Goal: Transaction & Acquisition: Book appointment/travel/reservation

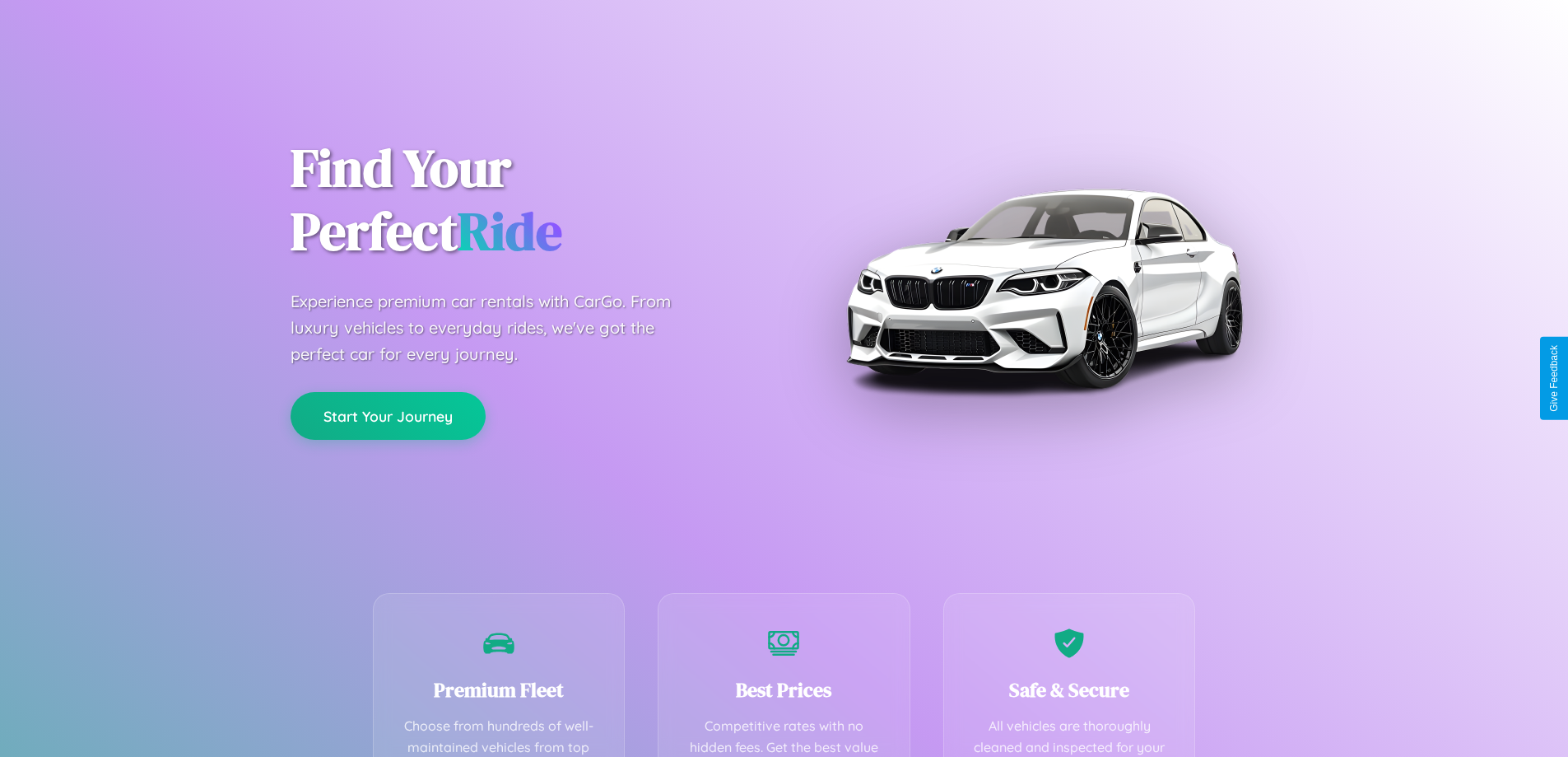
scroll to position [480, 0]
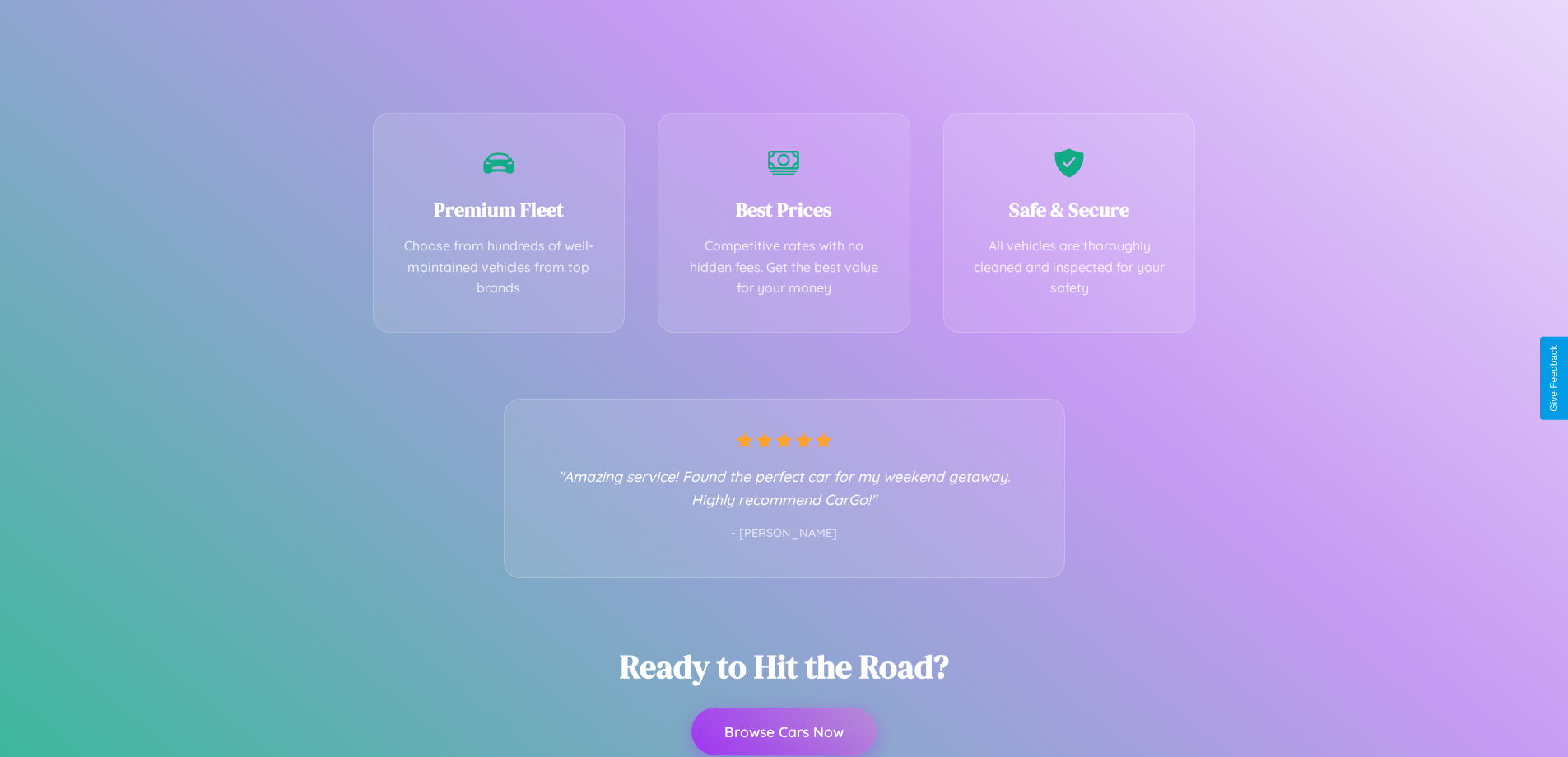
click at [784, 733] on button "Browse Cars Now" at bounding box center [784, 731] width 185 height 48
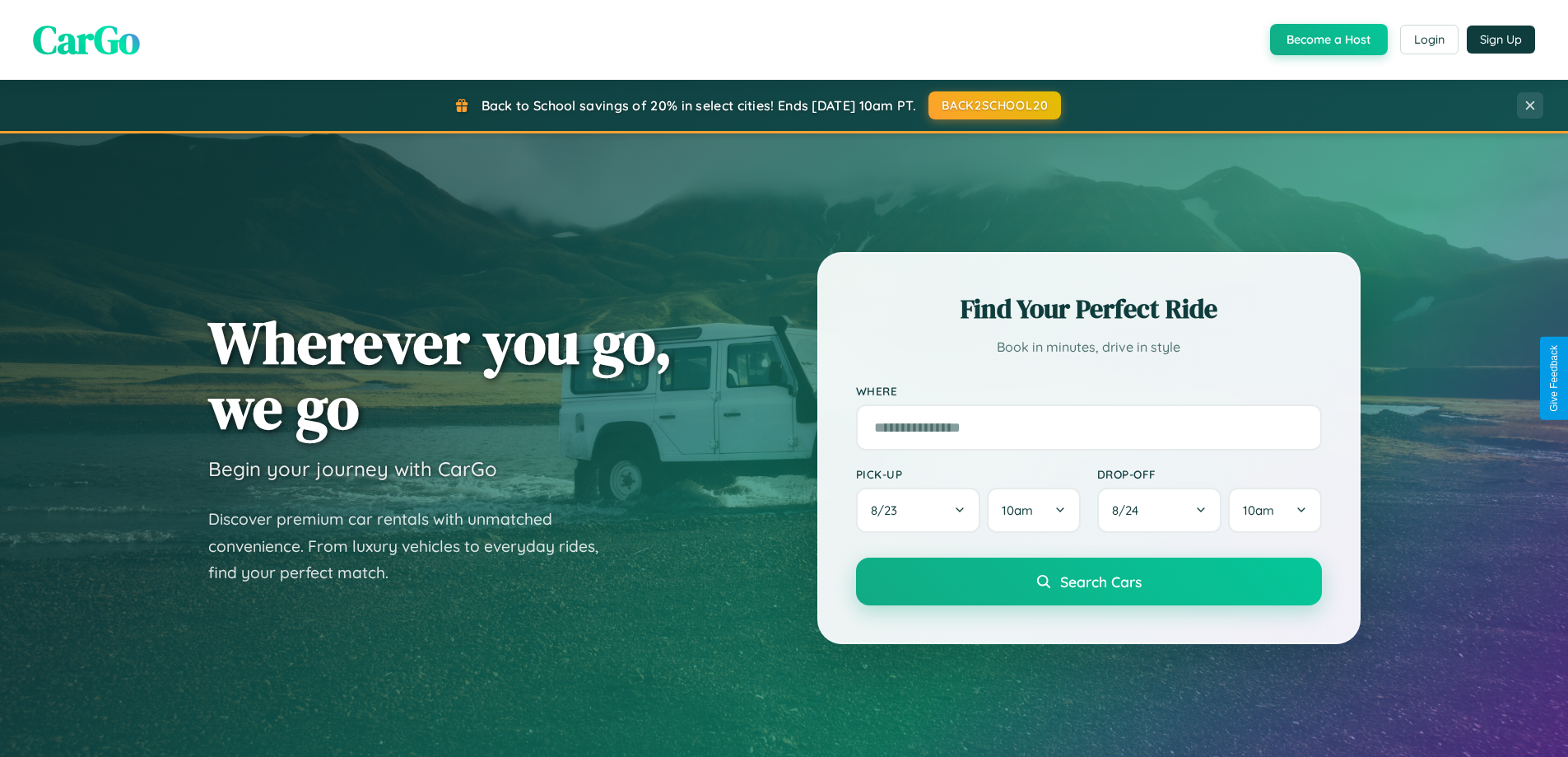
scroll to position [1133, 0]
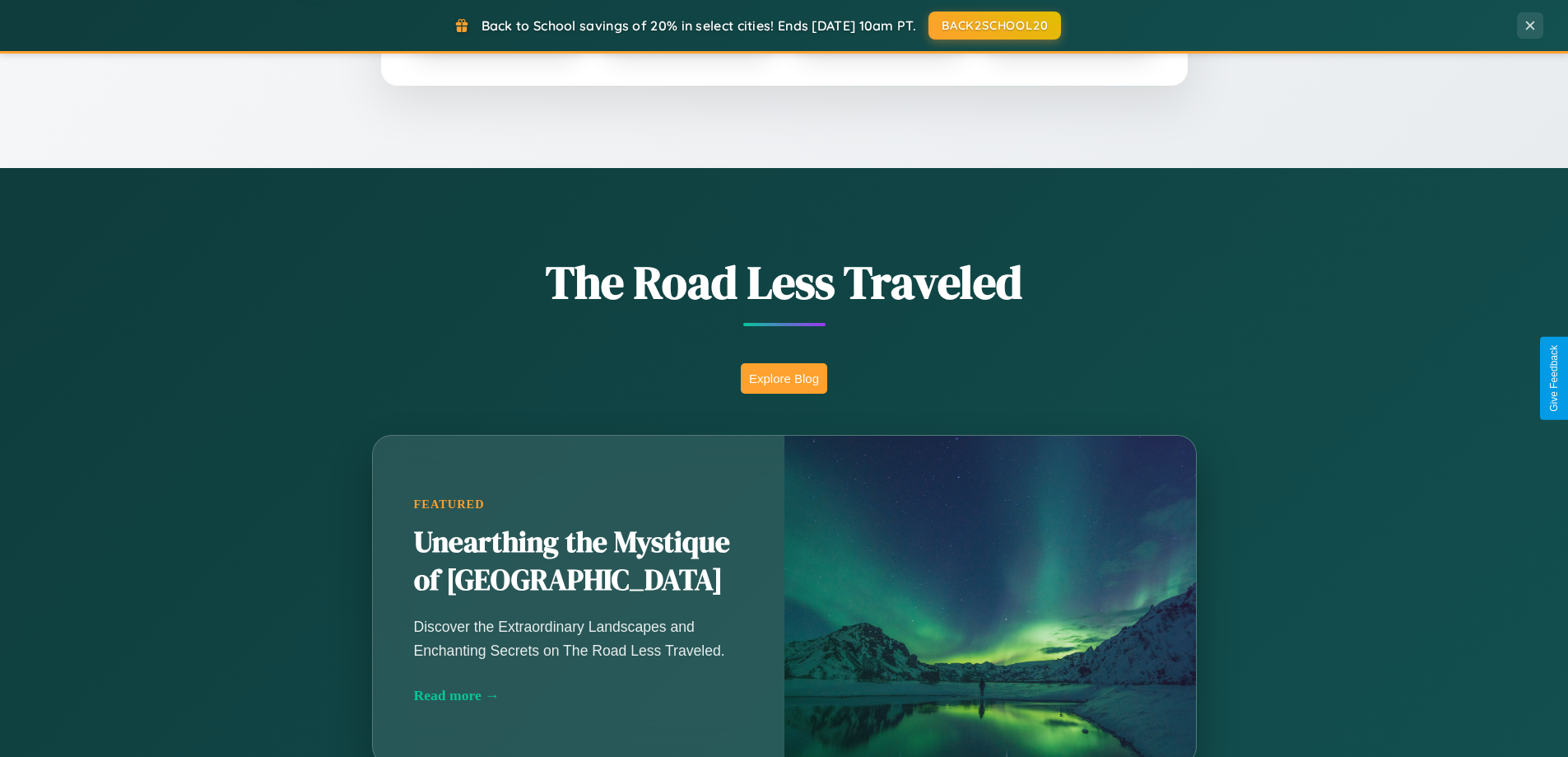
click at [784, 378] on button "Explore Blog" at bounding box center [784, 378] width 86 height 30
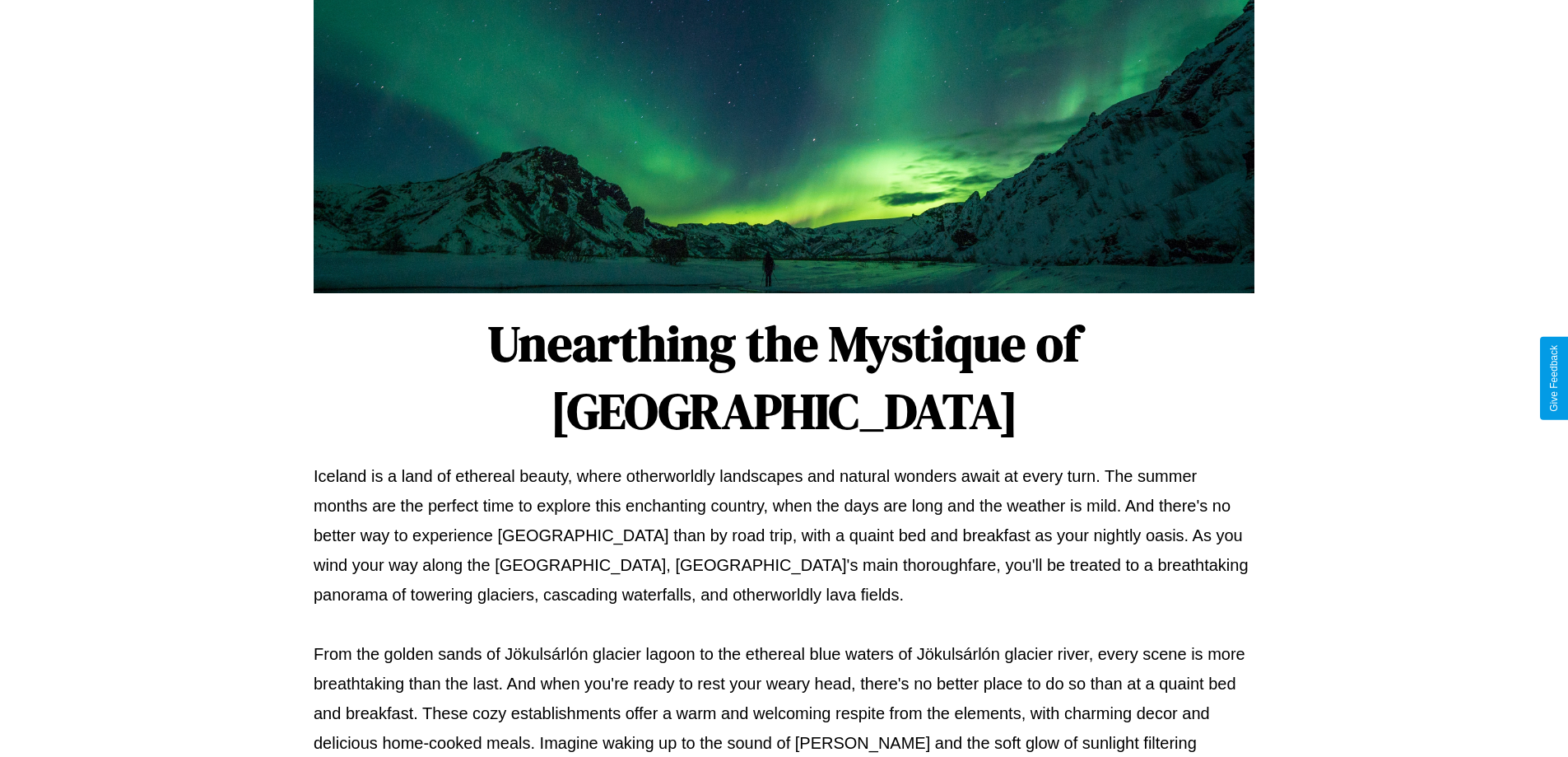
scroll to position [533, 0]
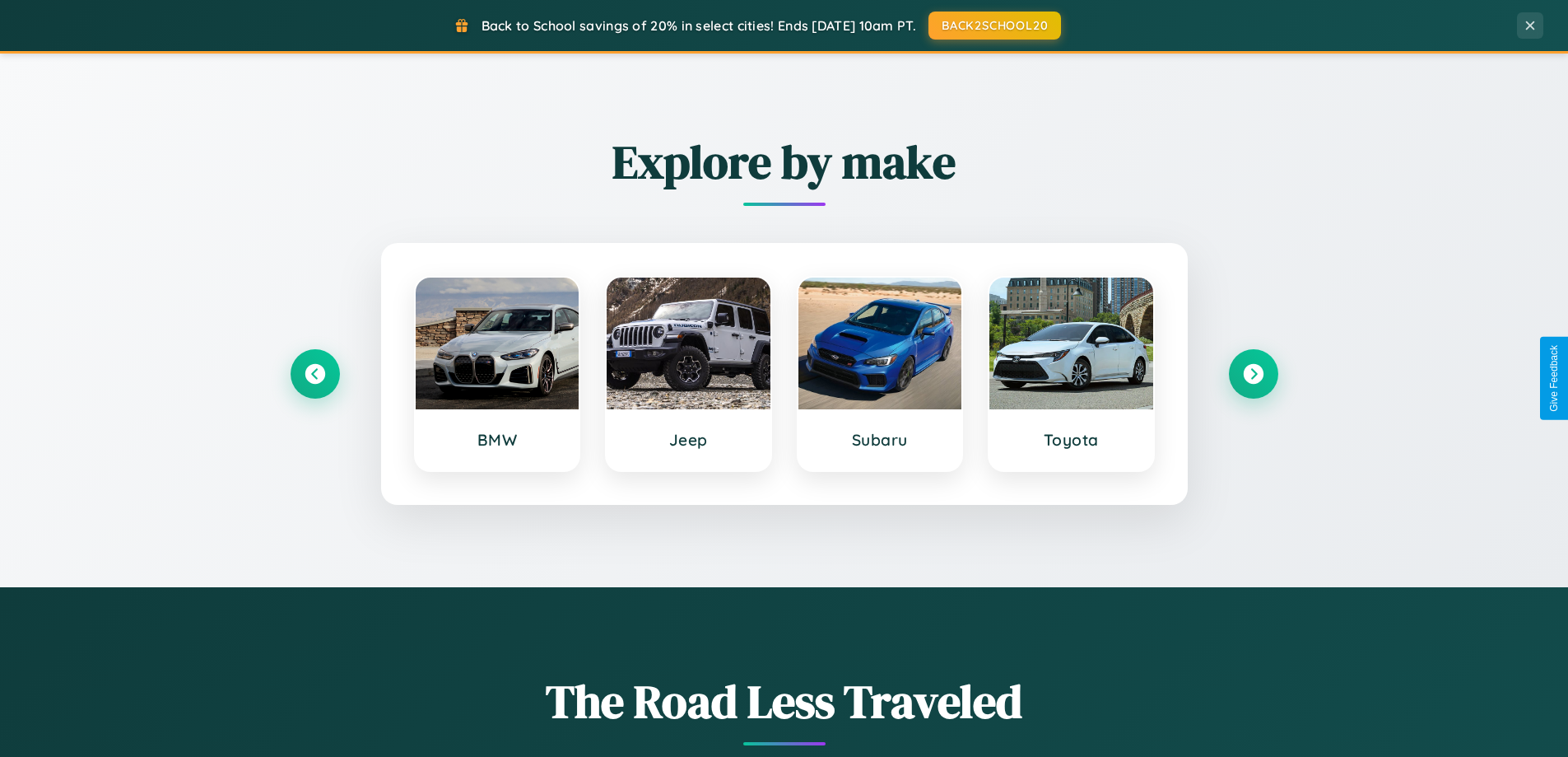
scroll to position [709, 0]
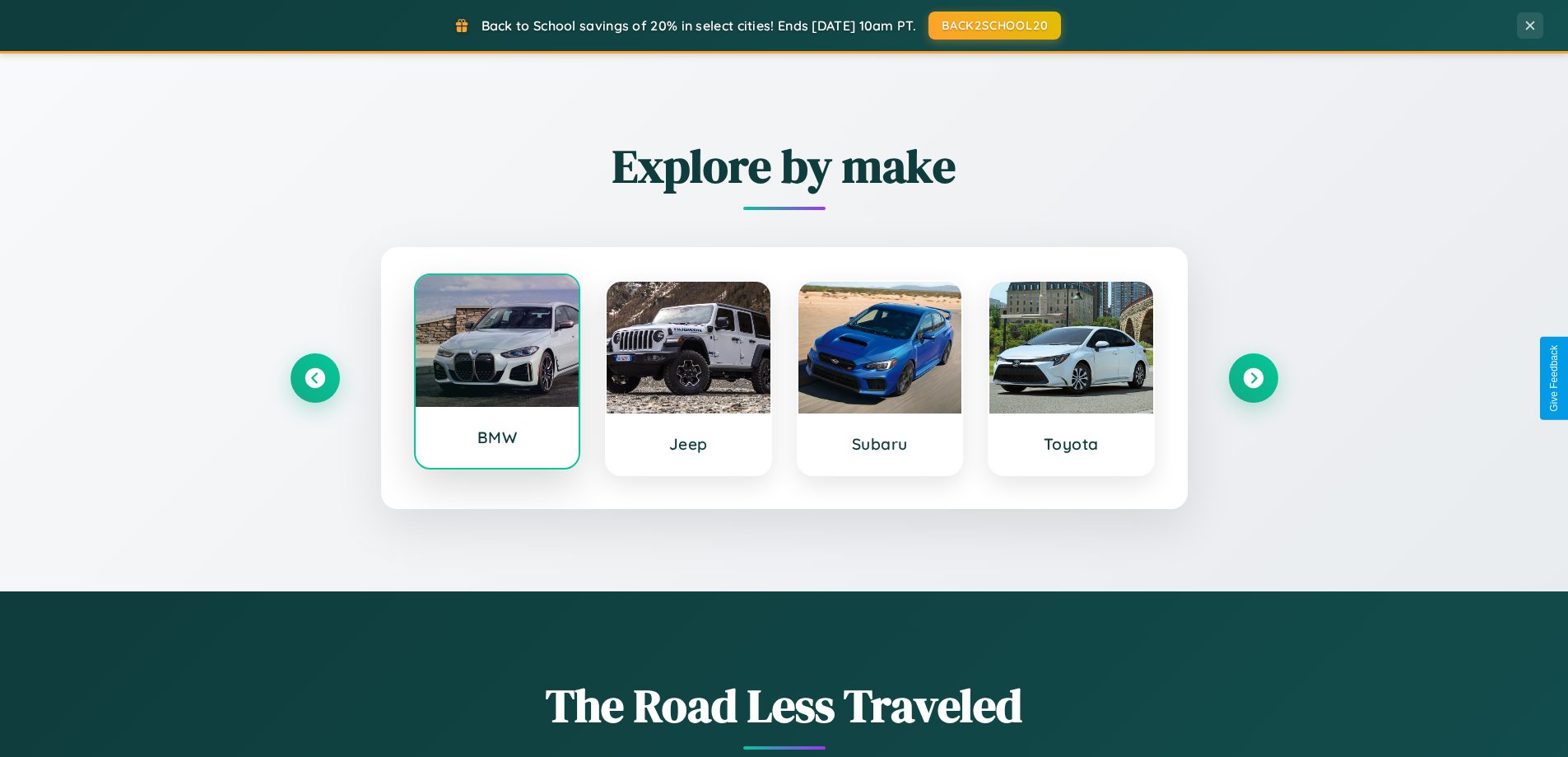
click at [497, 378] on div at bounding box center [497, 341] width 164 height 132
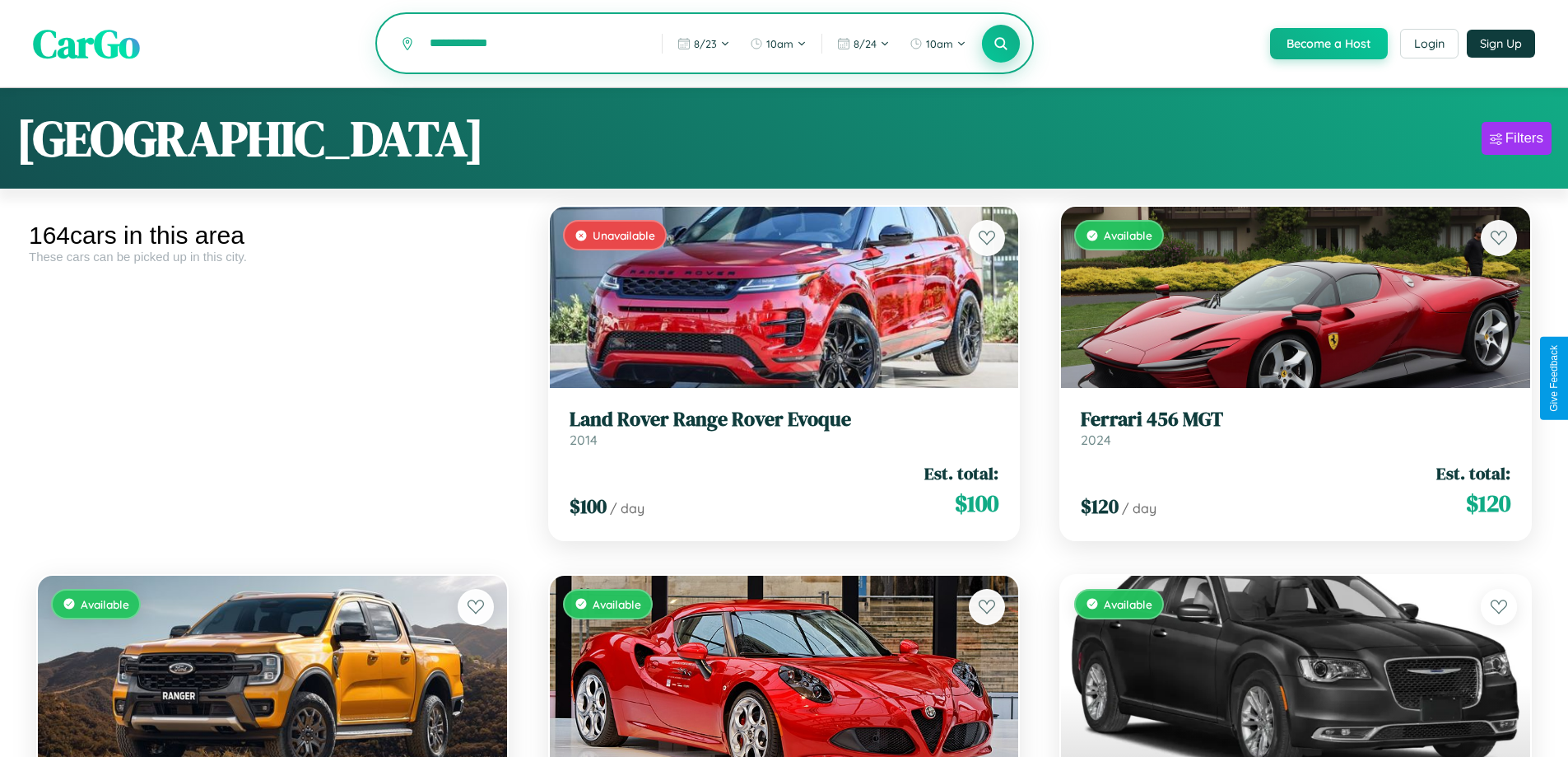
type input "**********"
click at [1000, 45] on icon at bounding box center [1001, 43] width 16 height 16
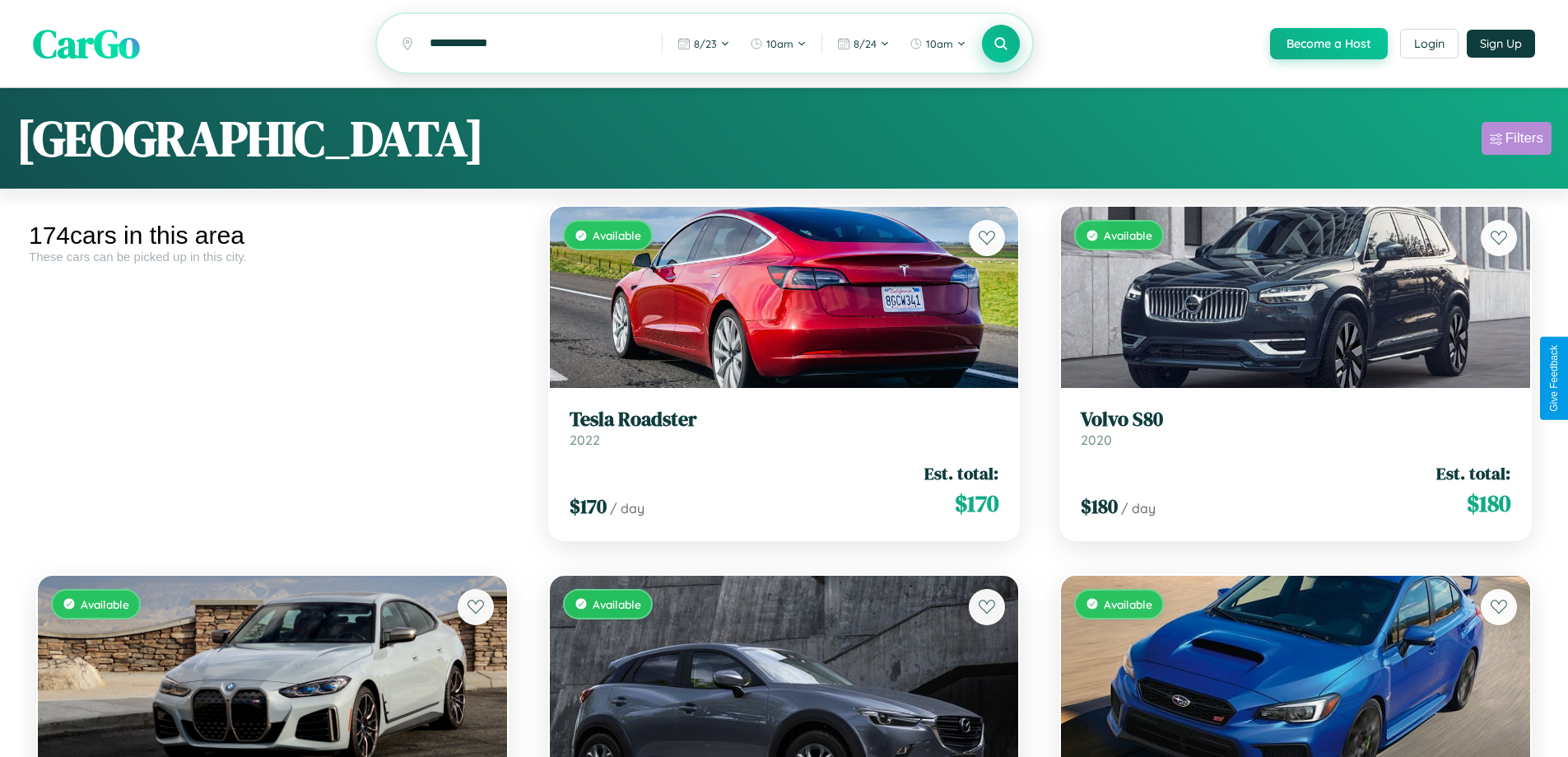
click at [1517, 141] on div "Filters" at bounding box center [1524, 138] width 38 height 16
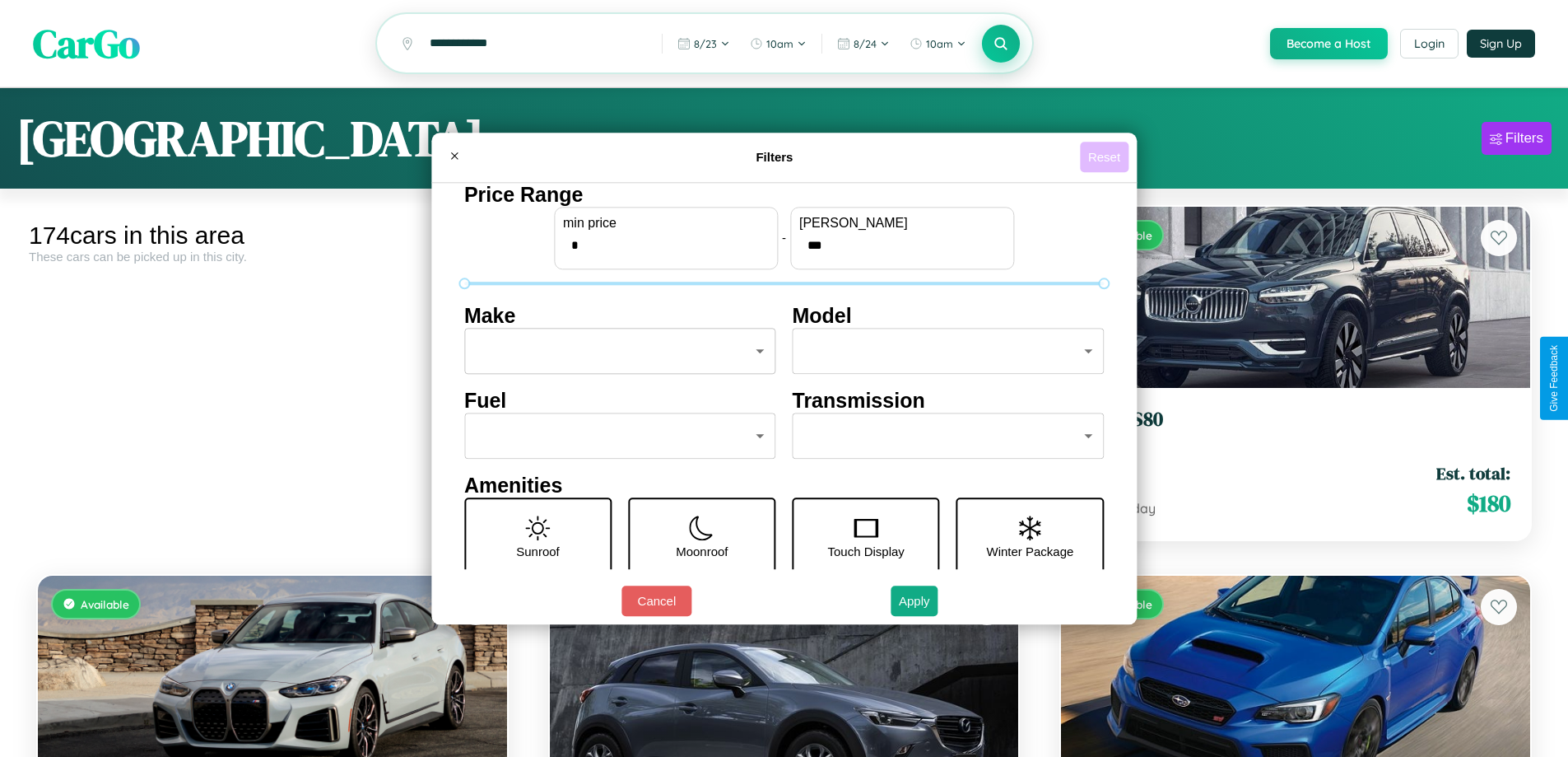
click at [1106, 156] on button "Reset" at bounding box center [1104, 156] width 49 height 30
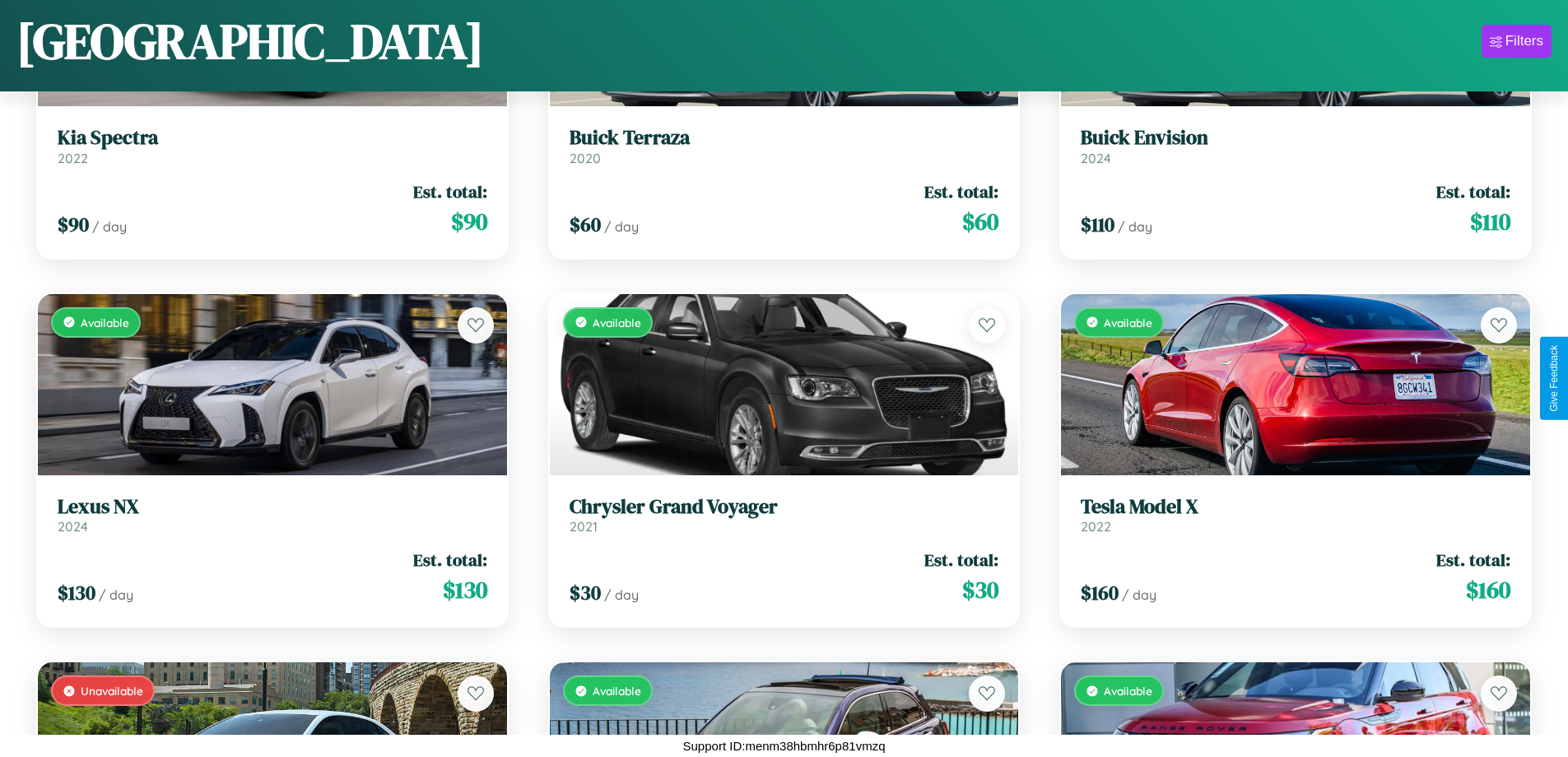
scroll to position [20510, 0]
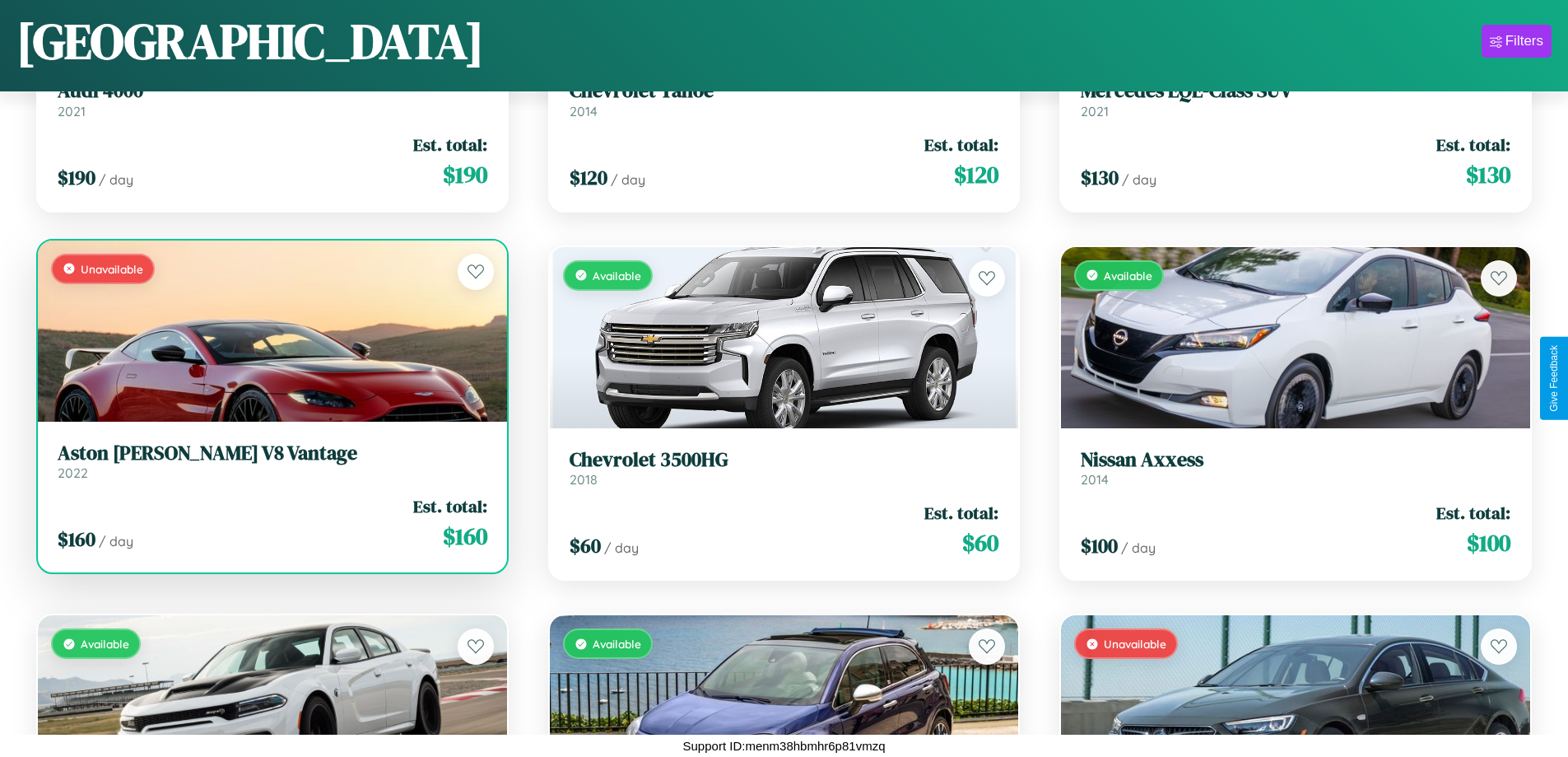
click at [270, 461] on h3 "Aston Martin V8 Vantage" at bounding box center [272, 453] width 430 height 24
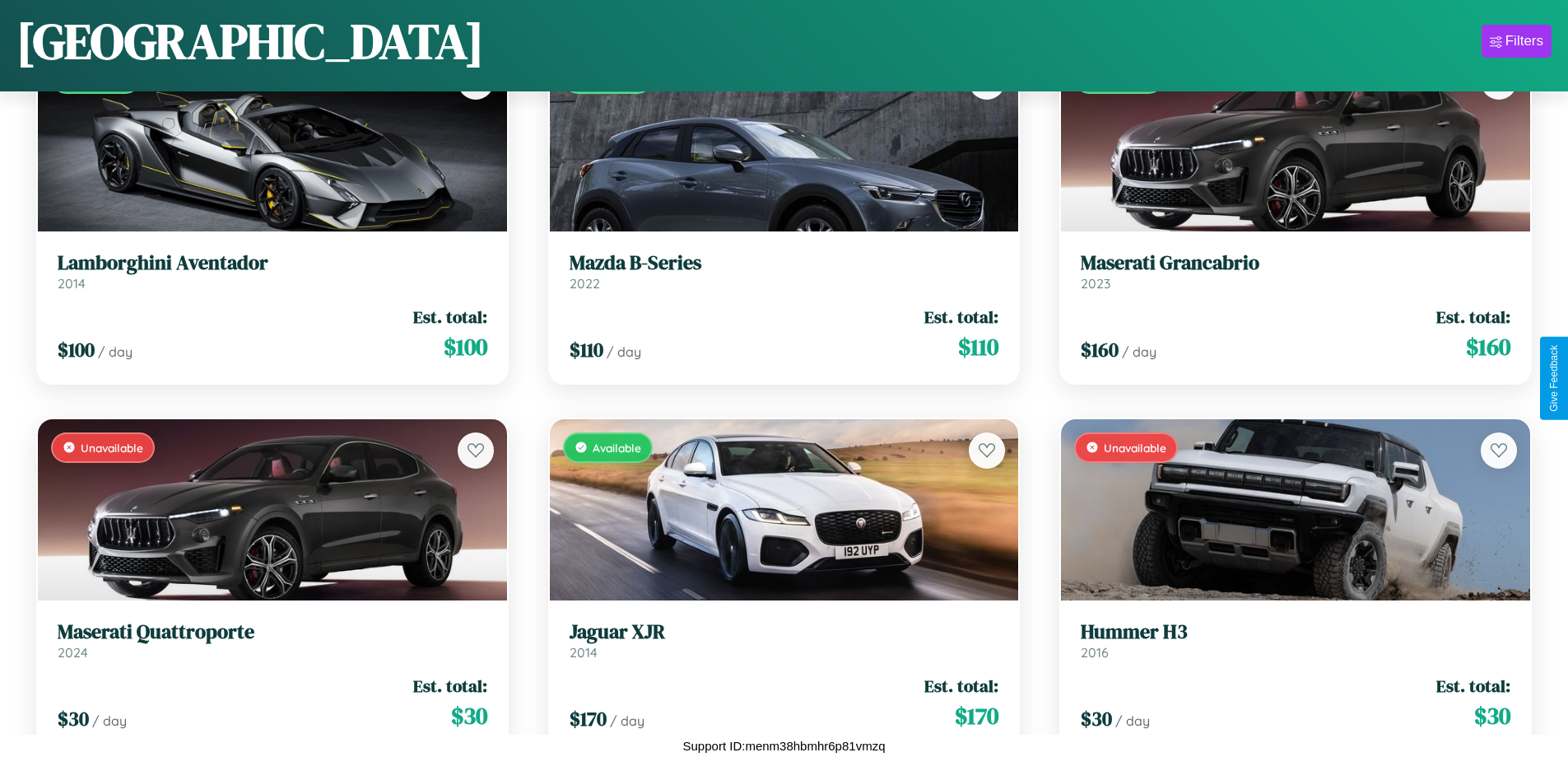
scroll to position [970, 0]
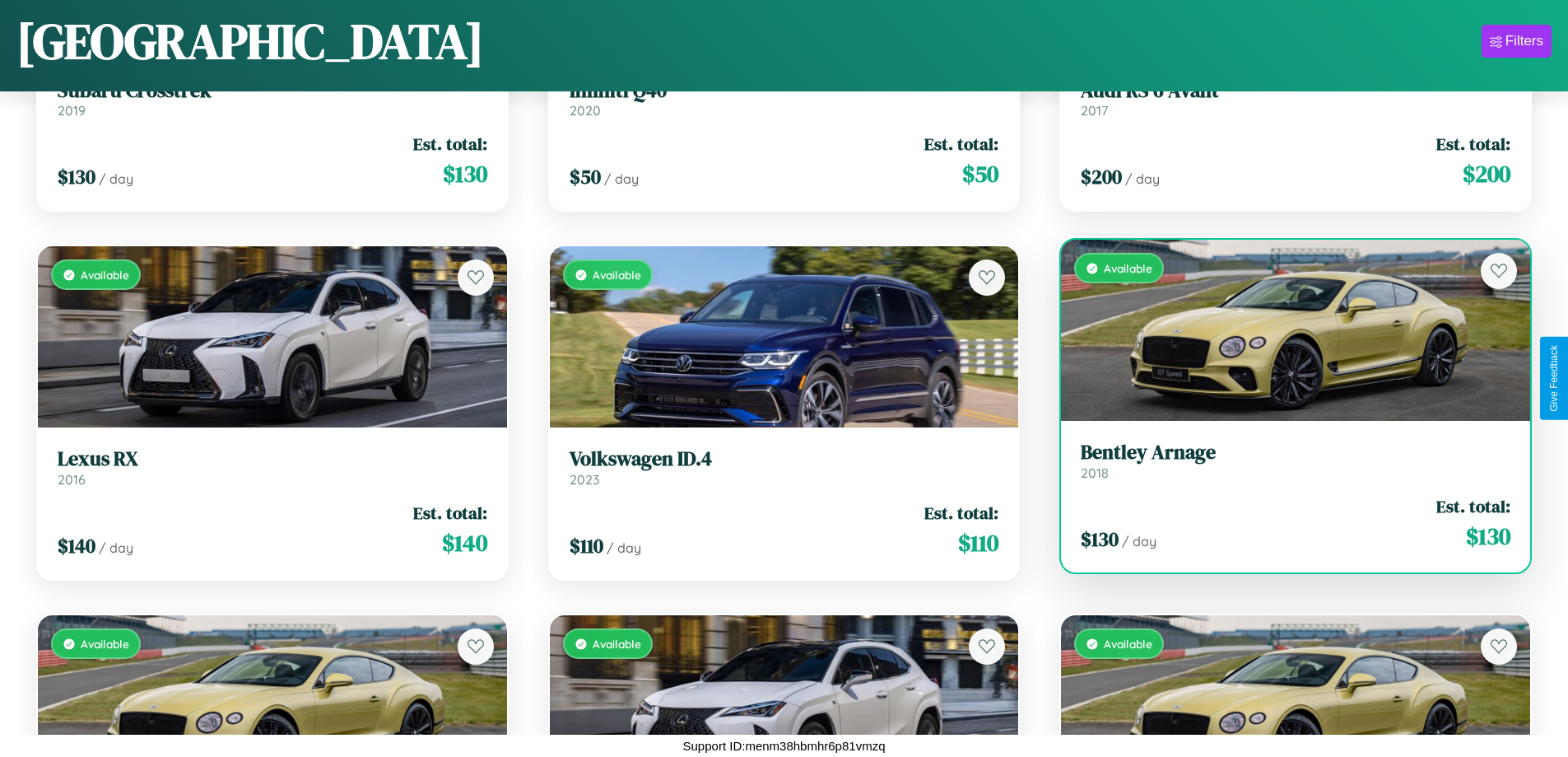
click at [1285, 331] on div "Available" at bounding box center [1296, 330] width 470 height 181
click at [1285, 330] on div "Available" at bounding box center [1296, 330] width 470 height 181
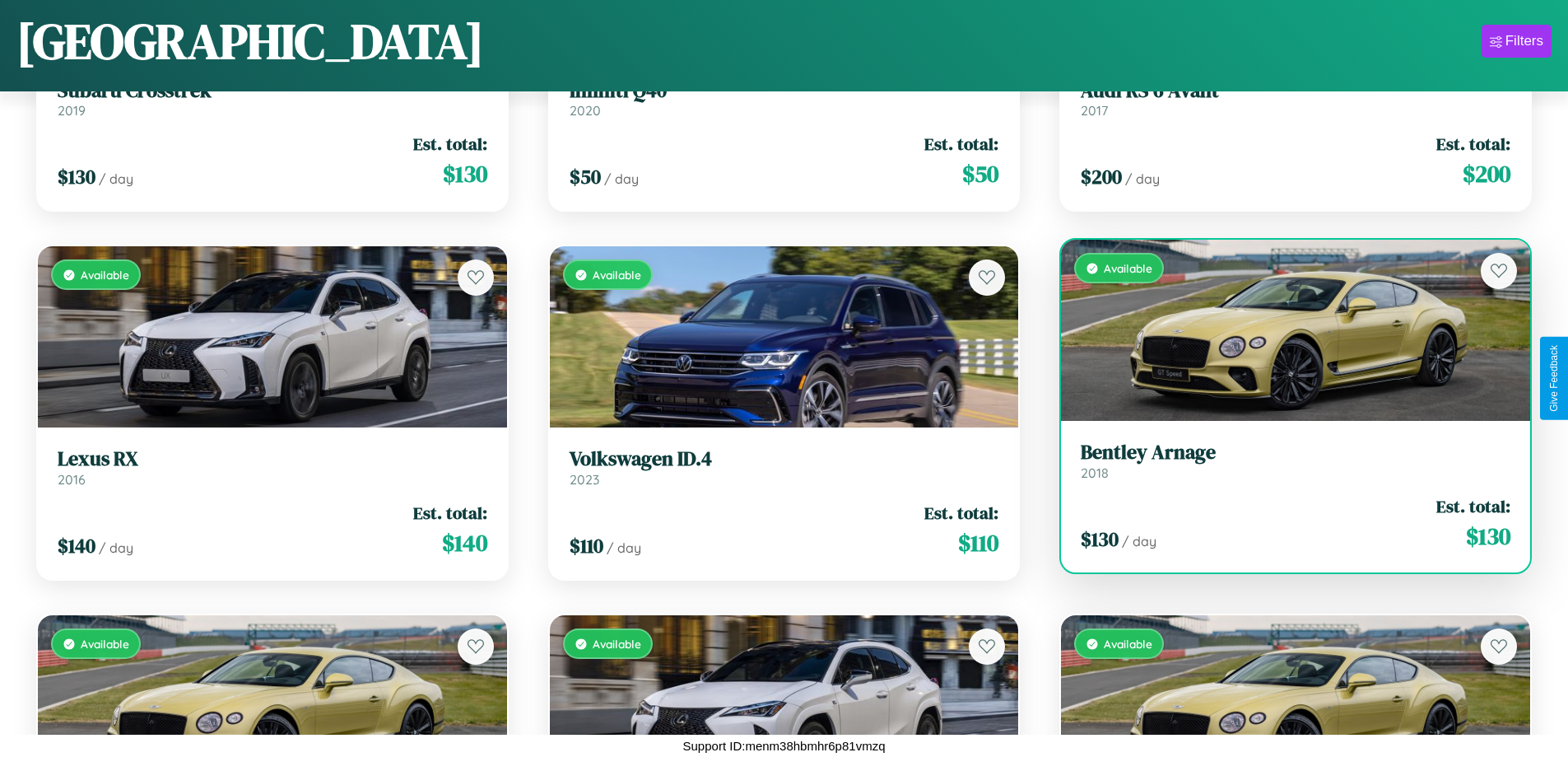
click at [1285, 330] on div "Available" at bounding box center [1296, 330] width 470 height 181
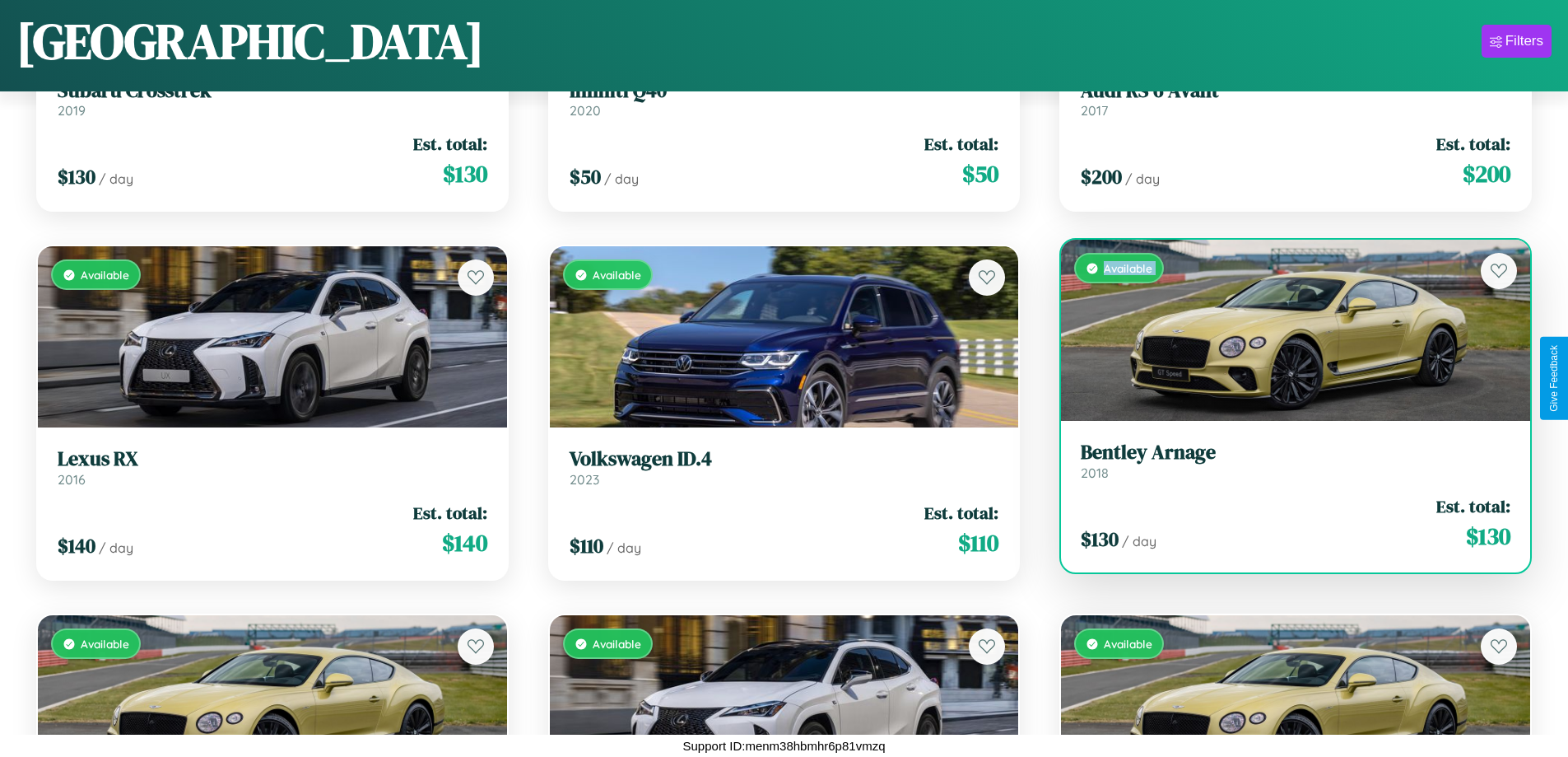
click at [1285, 330] on div "Available" at bounding box center [1296, 330] width 470 height 181
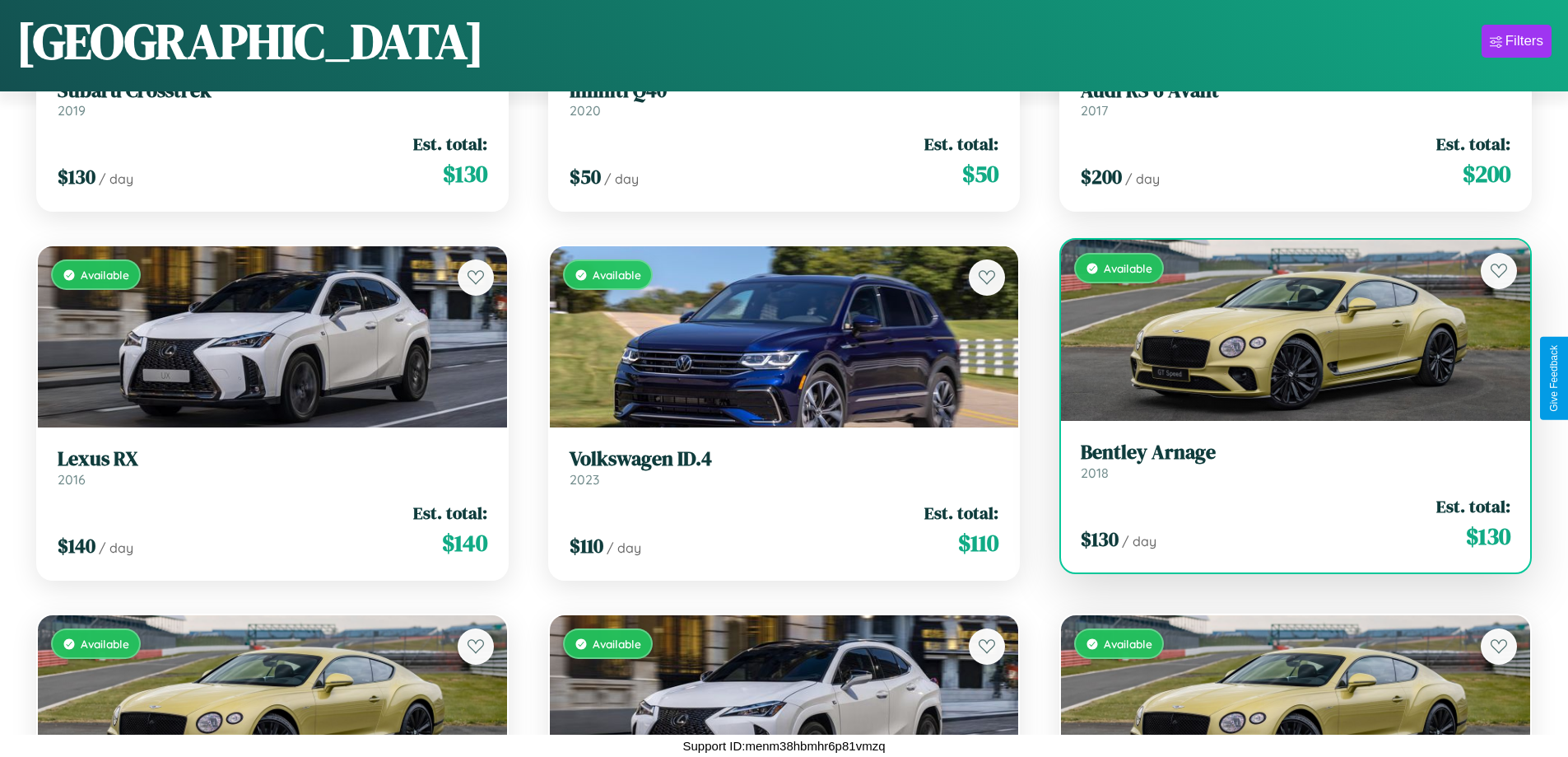
click at [1285, 330] on div "Available" at bounding box center [1296, 330] width 470 height 181
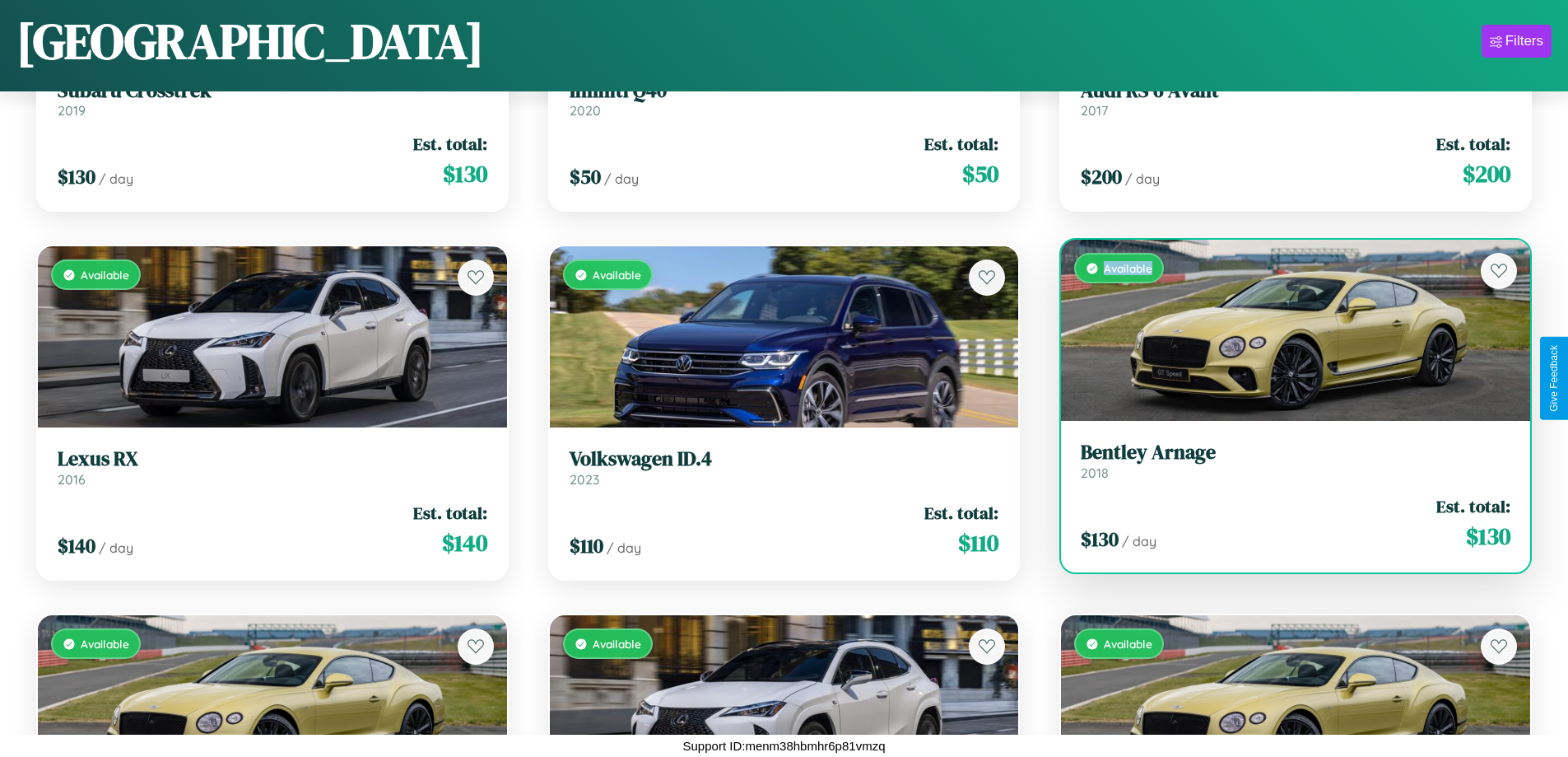
click at [1285, 330] on div "Available" at bounding box center [1296, 330] width 470 height 181
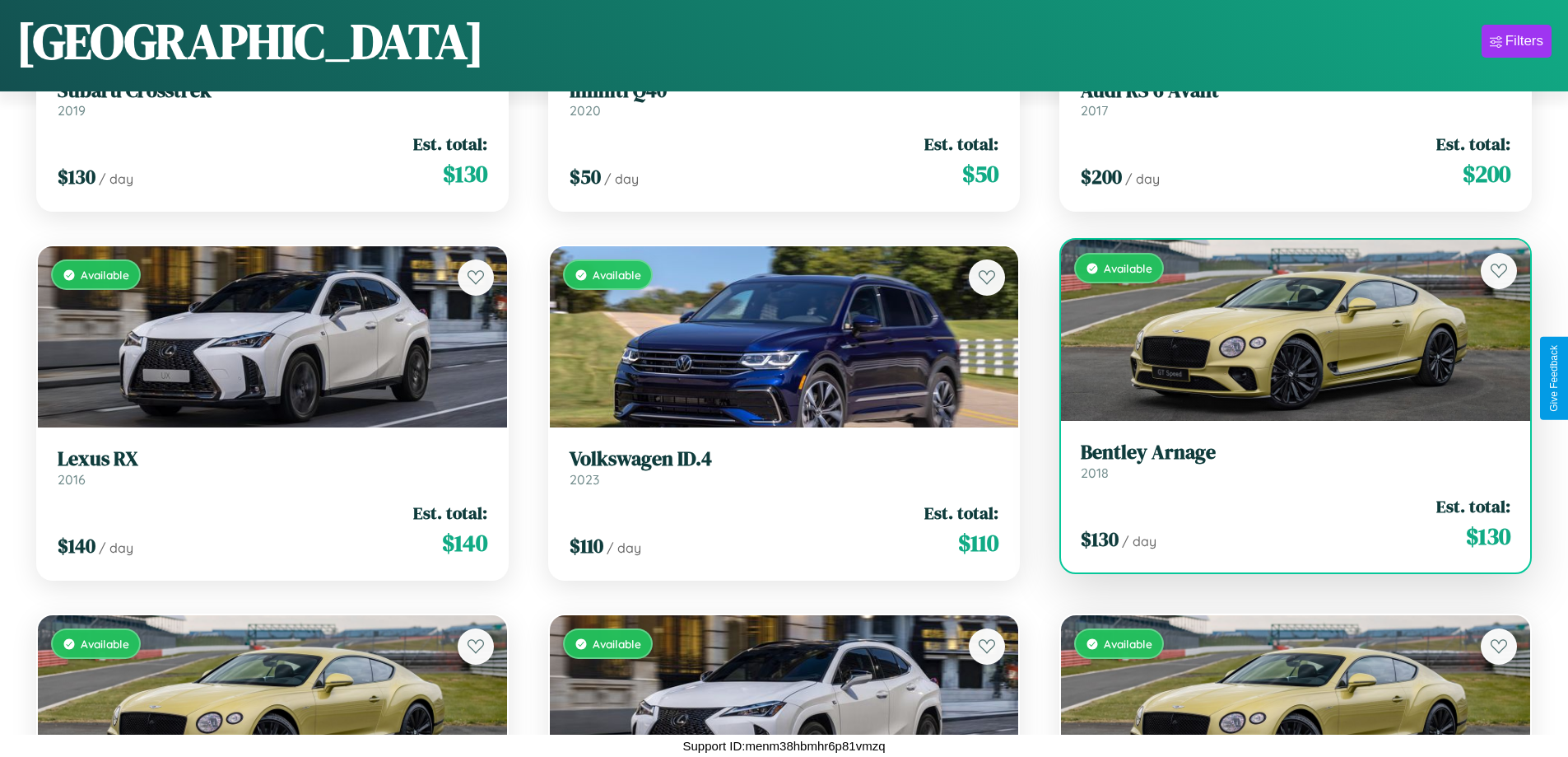
click at [1285, 460] on h3 "Bentley Arnage" at bounding box center [1295, 452] width 430 height 24
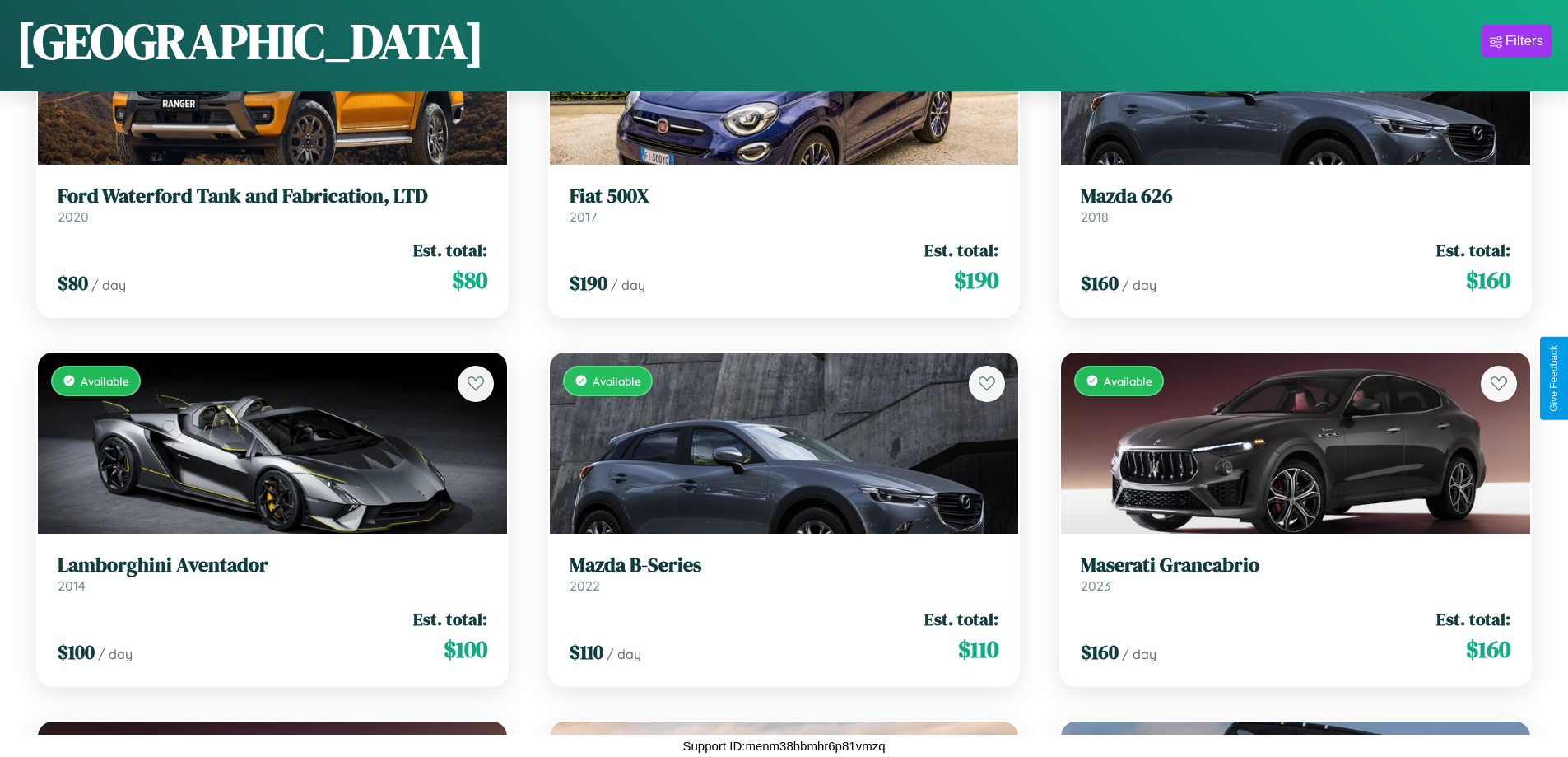
scroll to position [3549, 0]
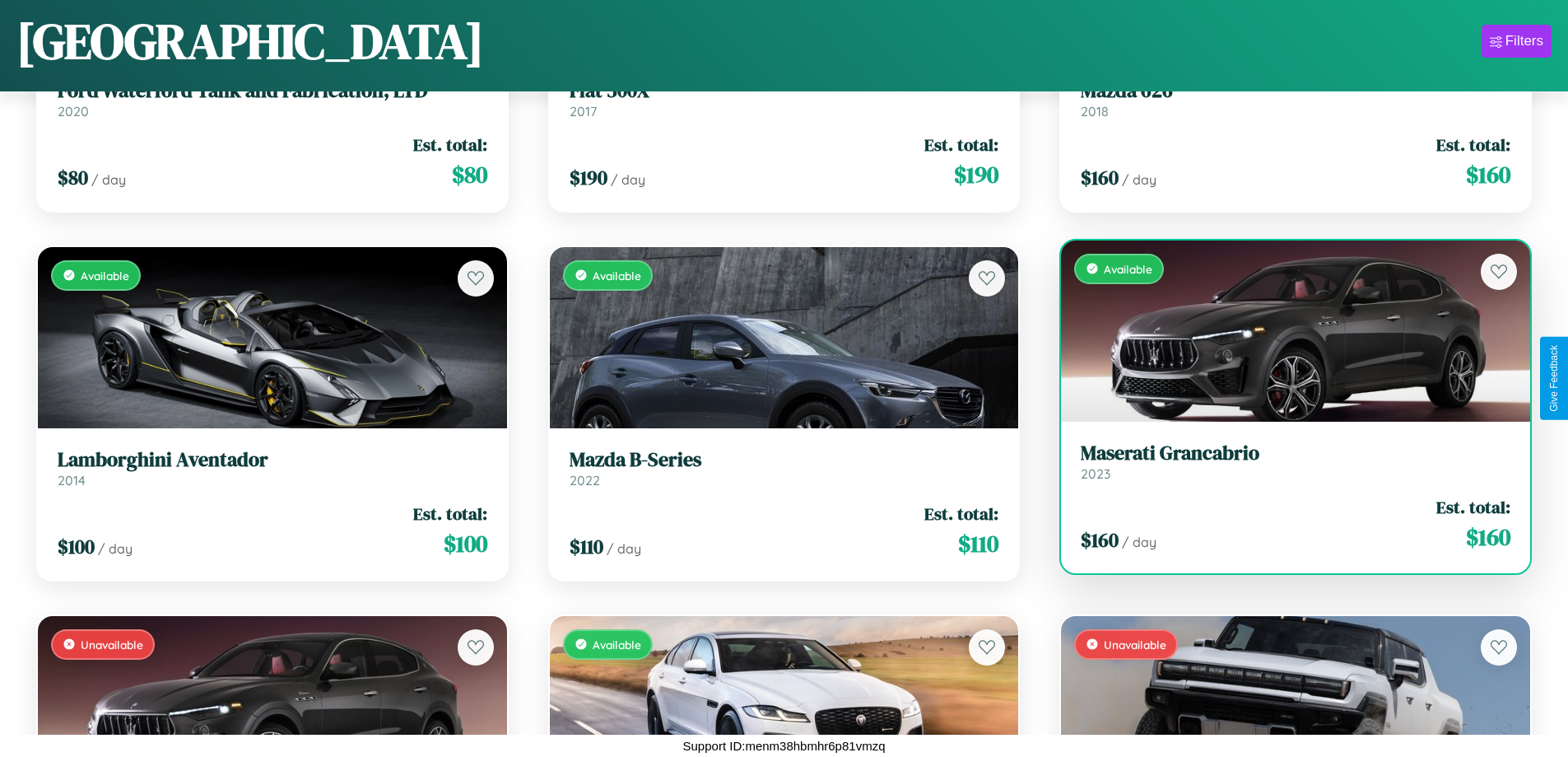
click at [1285, 462] on h3 "Maserati Grancabrio" at bounding box center [1295, 453] width 430 height 24
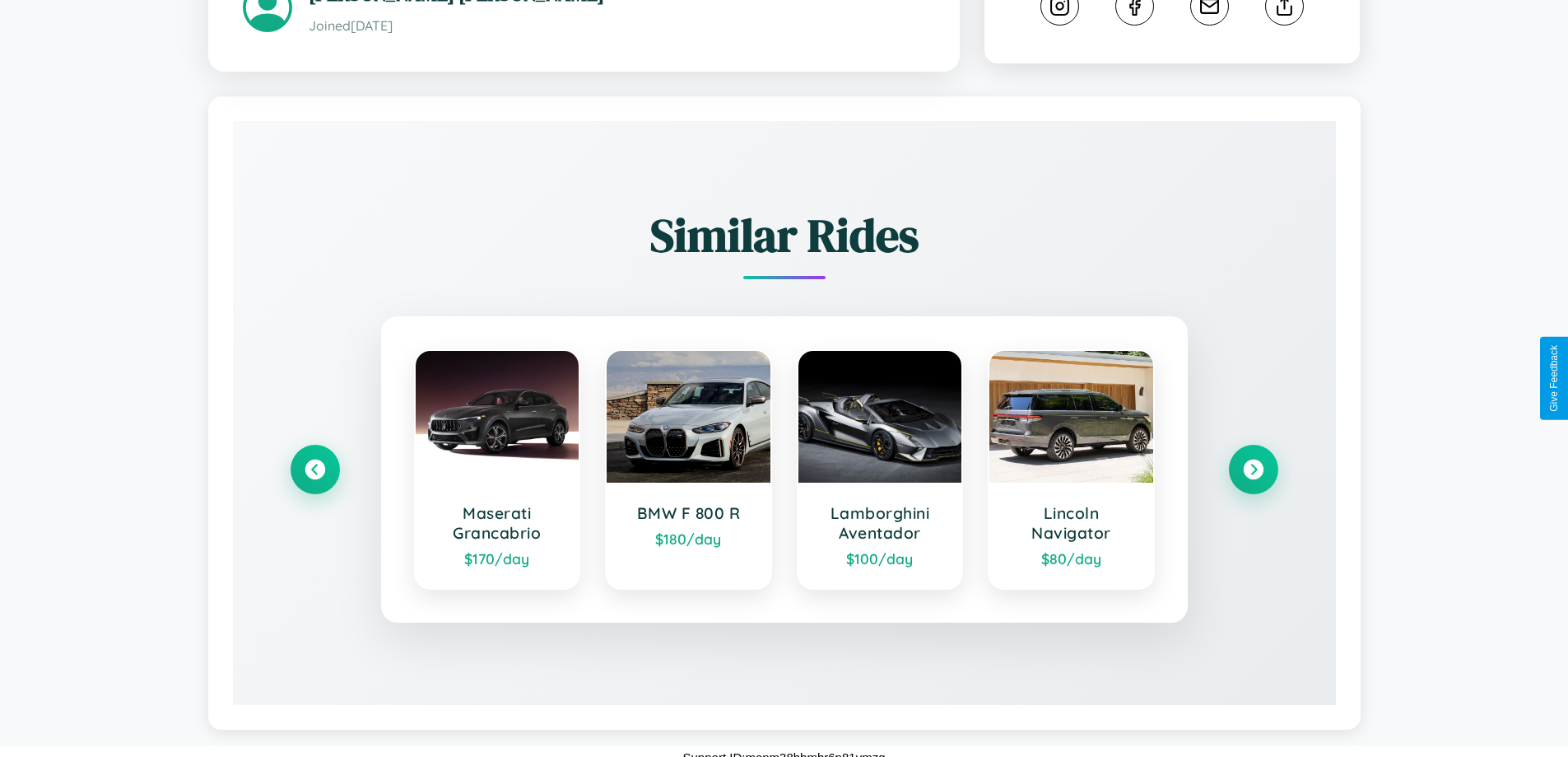
scroll to position [933, 0]
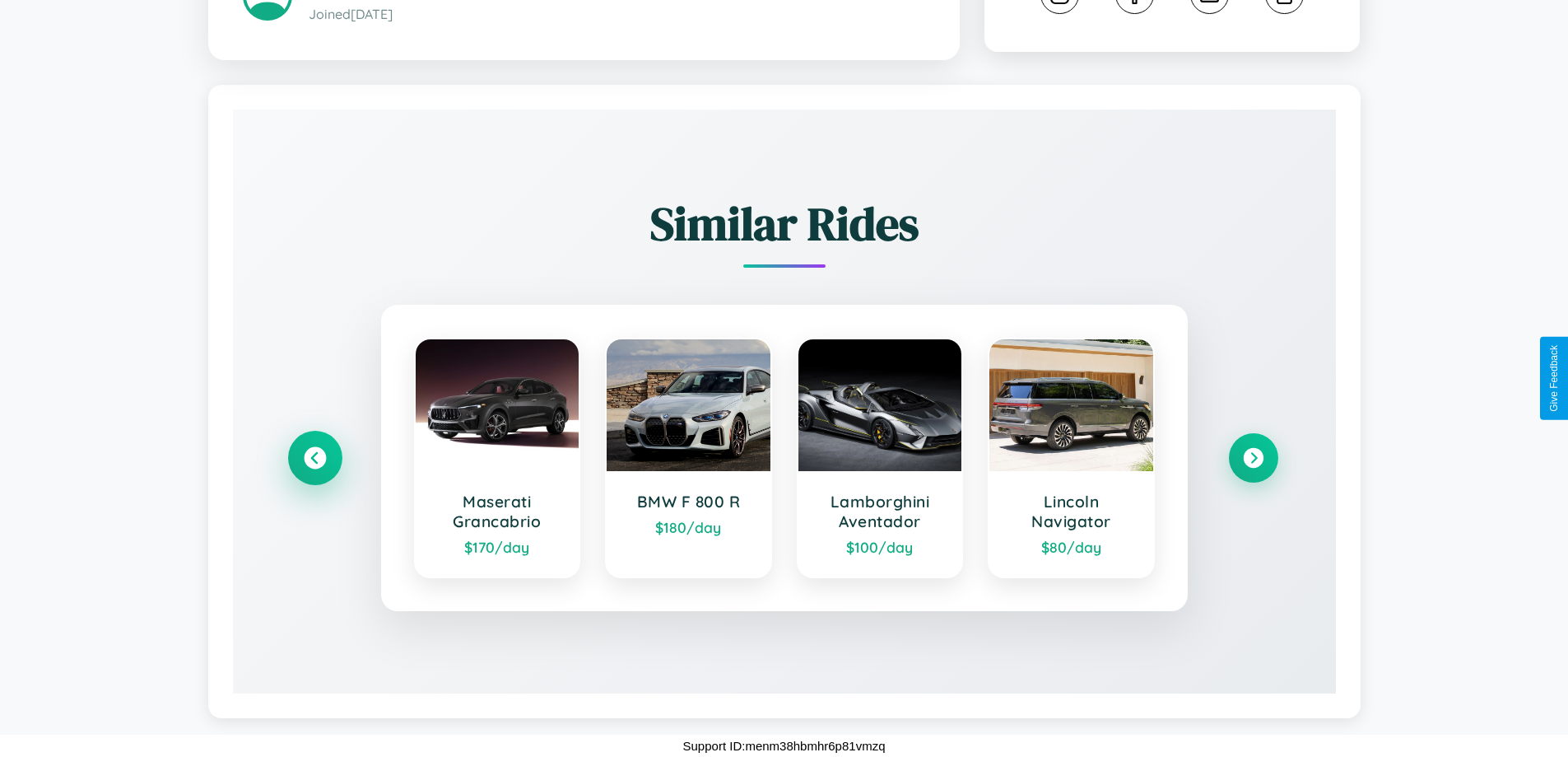
click at [314, 458] on icon at bounding box center [314, 458] width 22 height 22
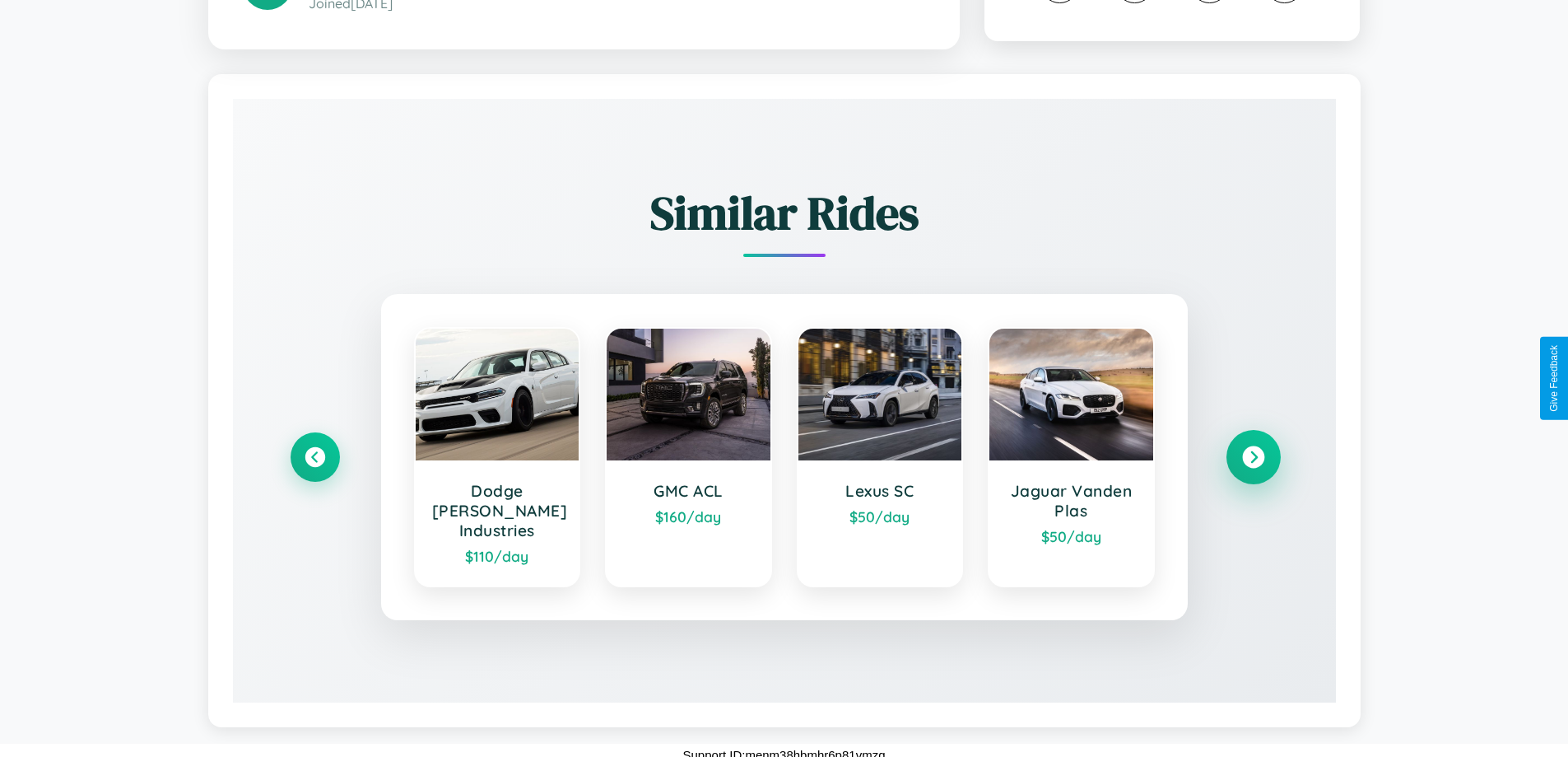
click at [1253, 458] on icon at bounding box center [1253, 457] width 22 height 22
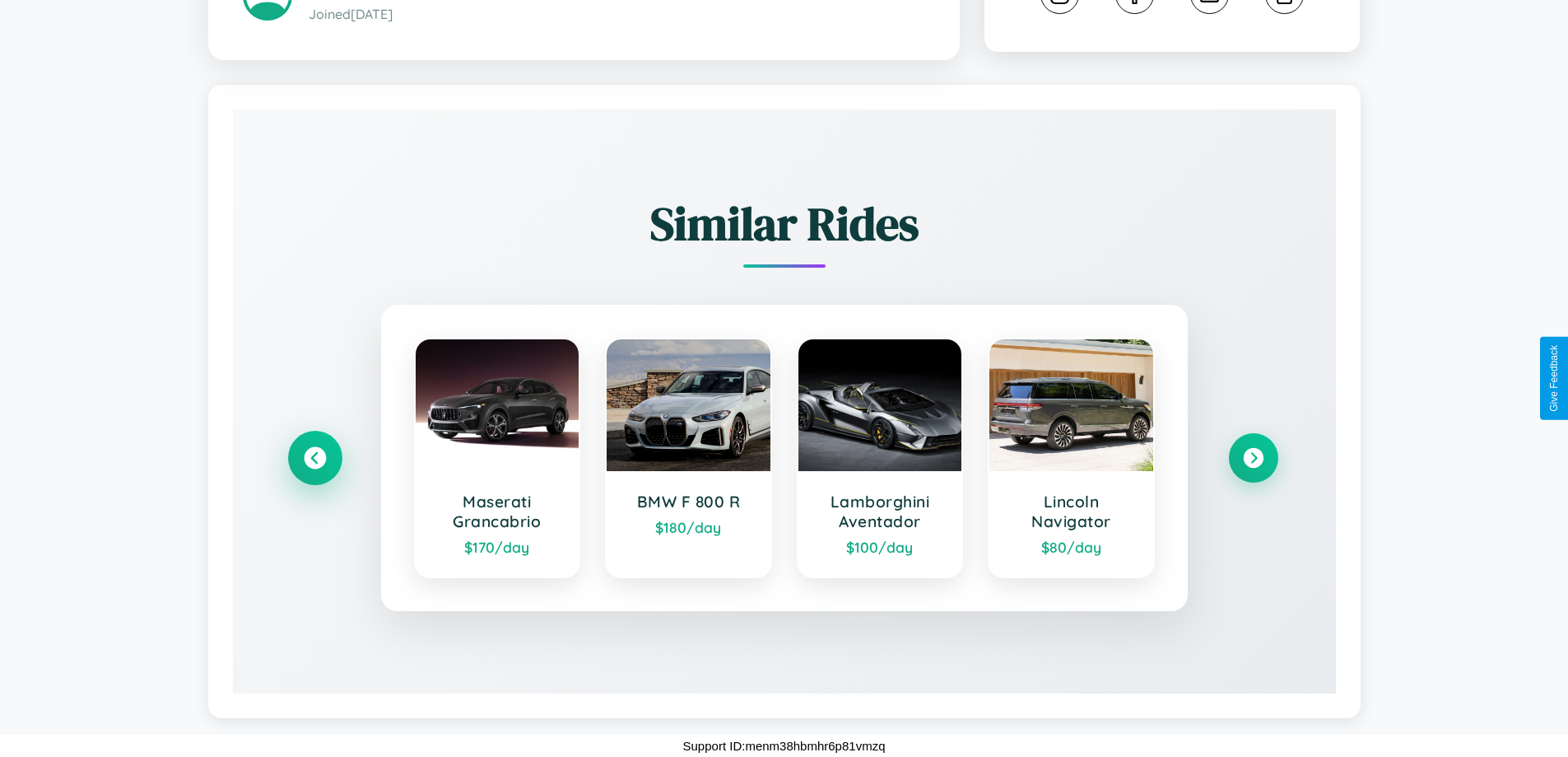
click at [314, 458] on icon at bounding box center [314, 458] width 22 height 22
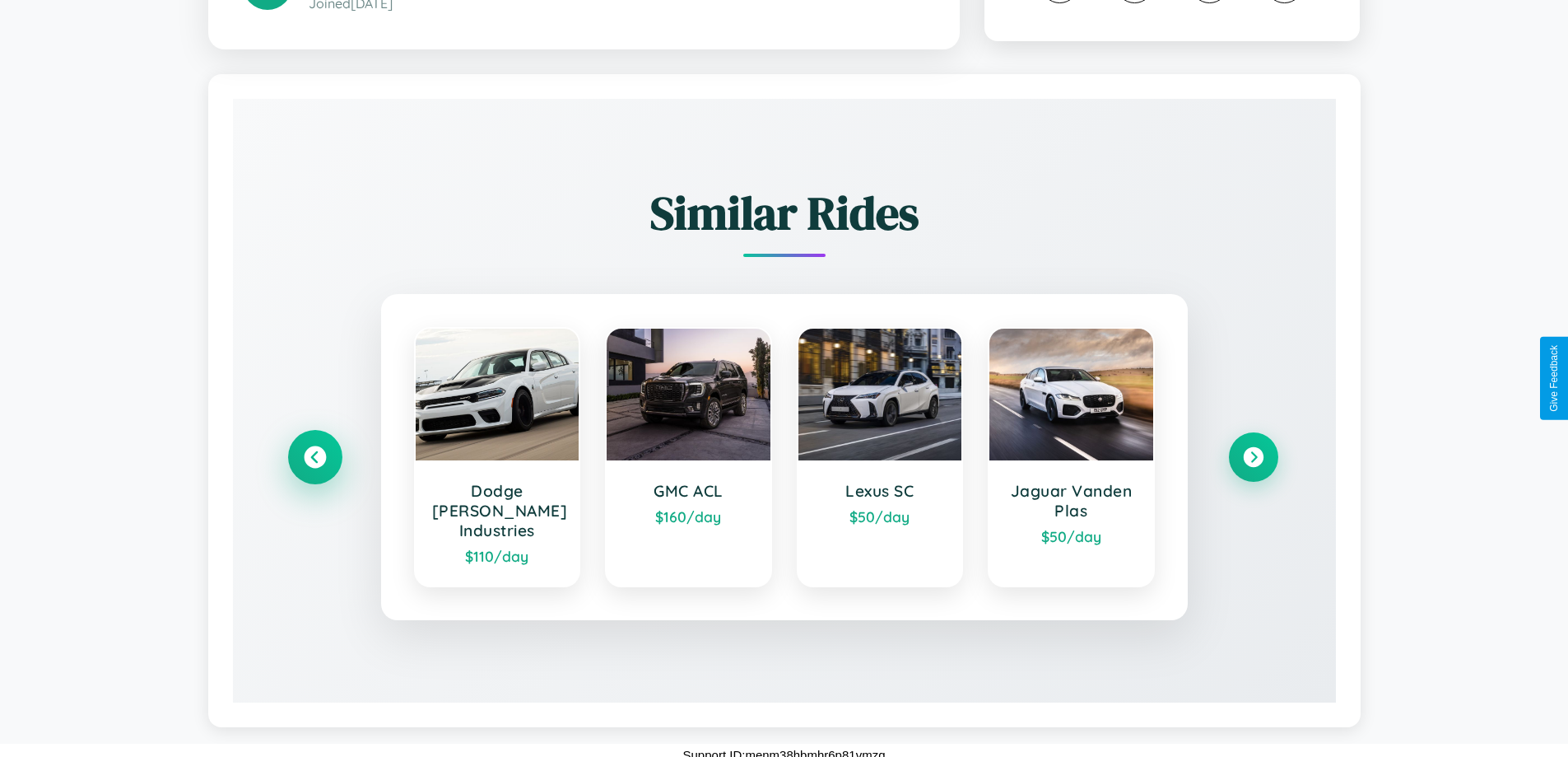
click at [314, 458] on icon at bounding box center [314, 457] width 22 height 22
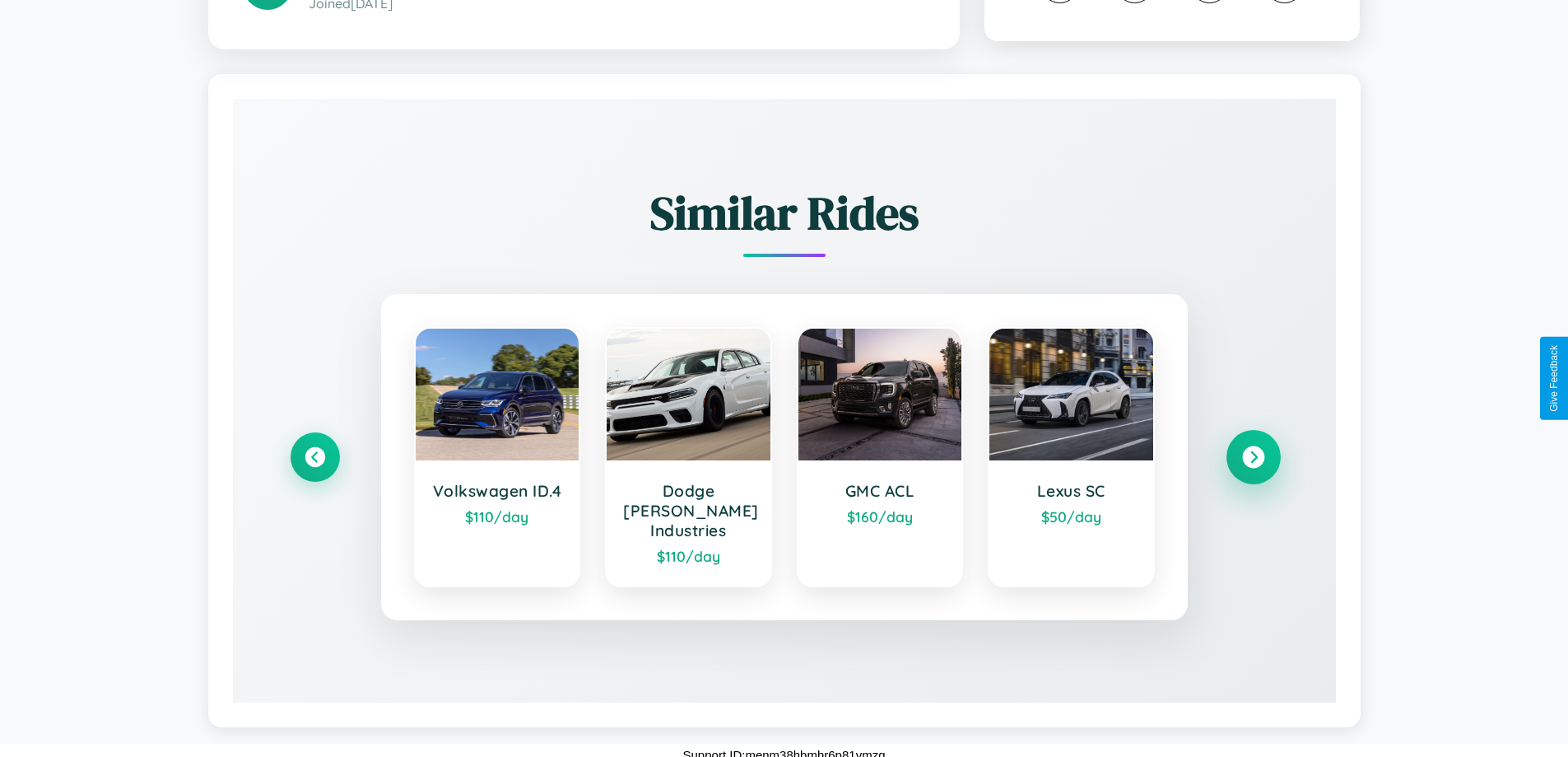
click at [1253, 458] on icon at bounding box center [1253, 457] width 22 height 22
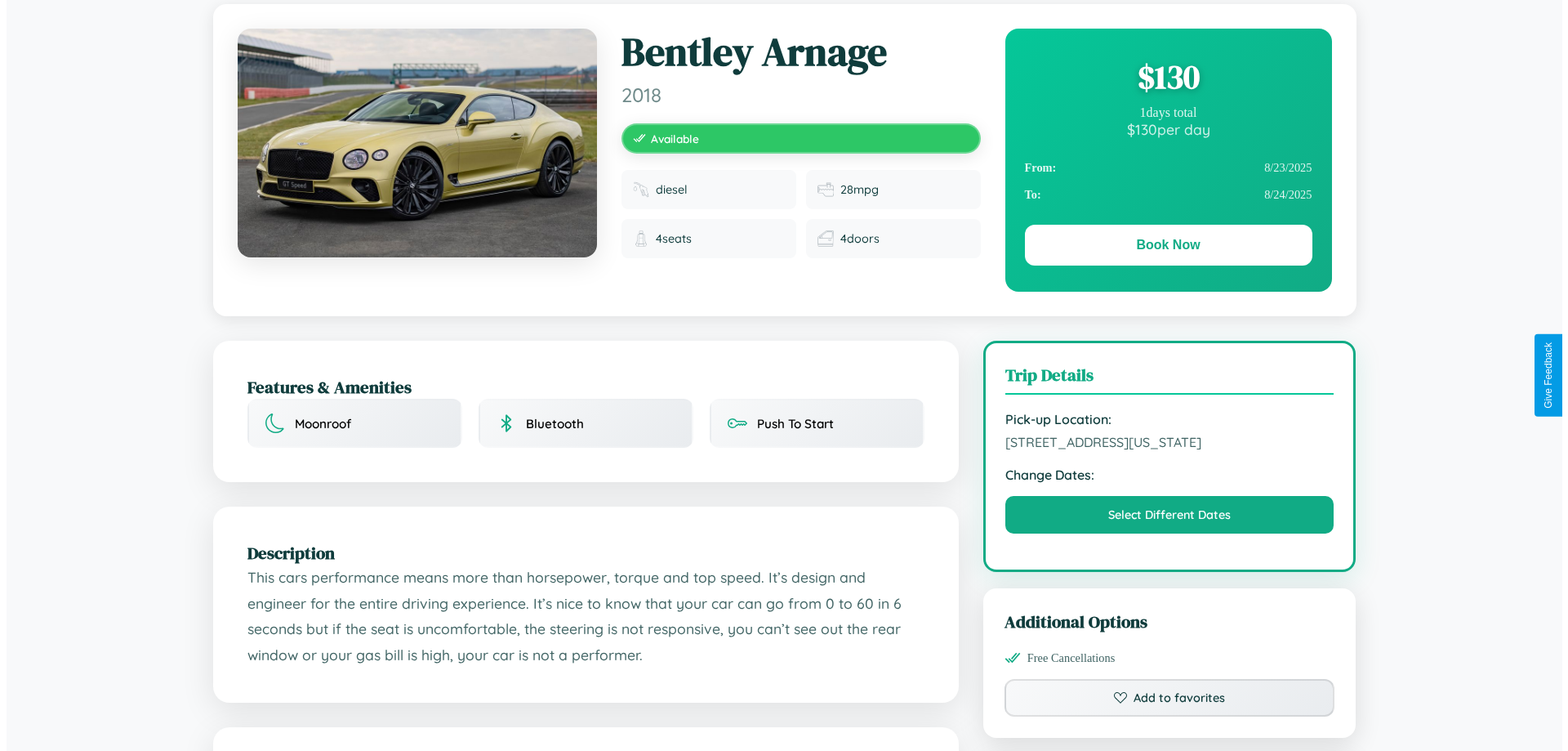
scroll to position [0, 0]
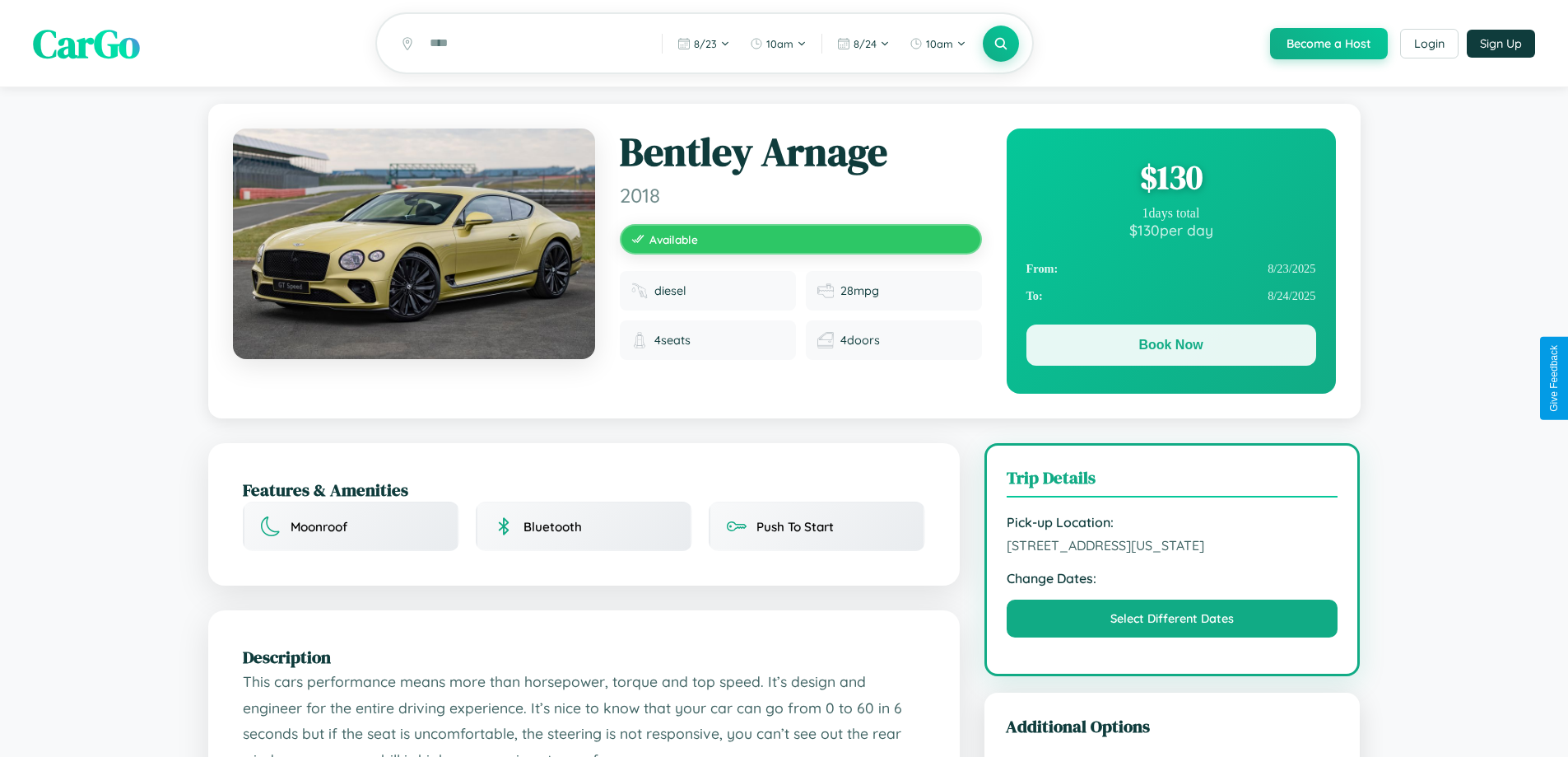
click at [1170, 347] on button "Book Now" at bounding box center [1171, 345] width 290 height 41
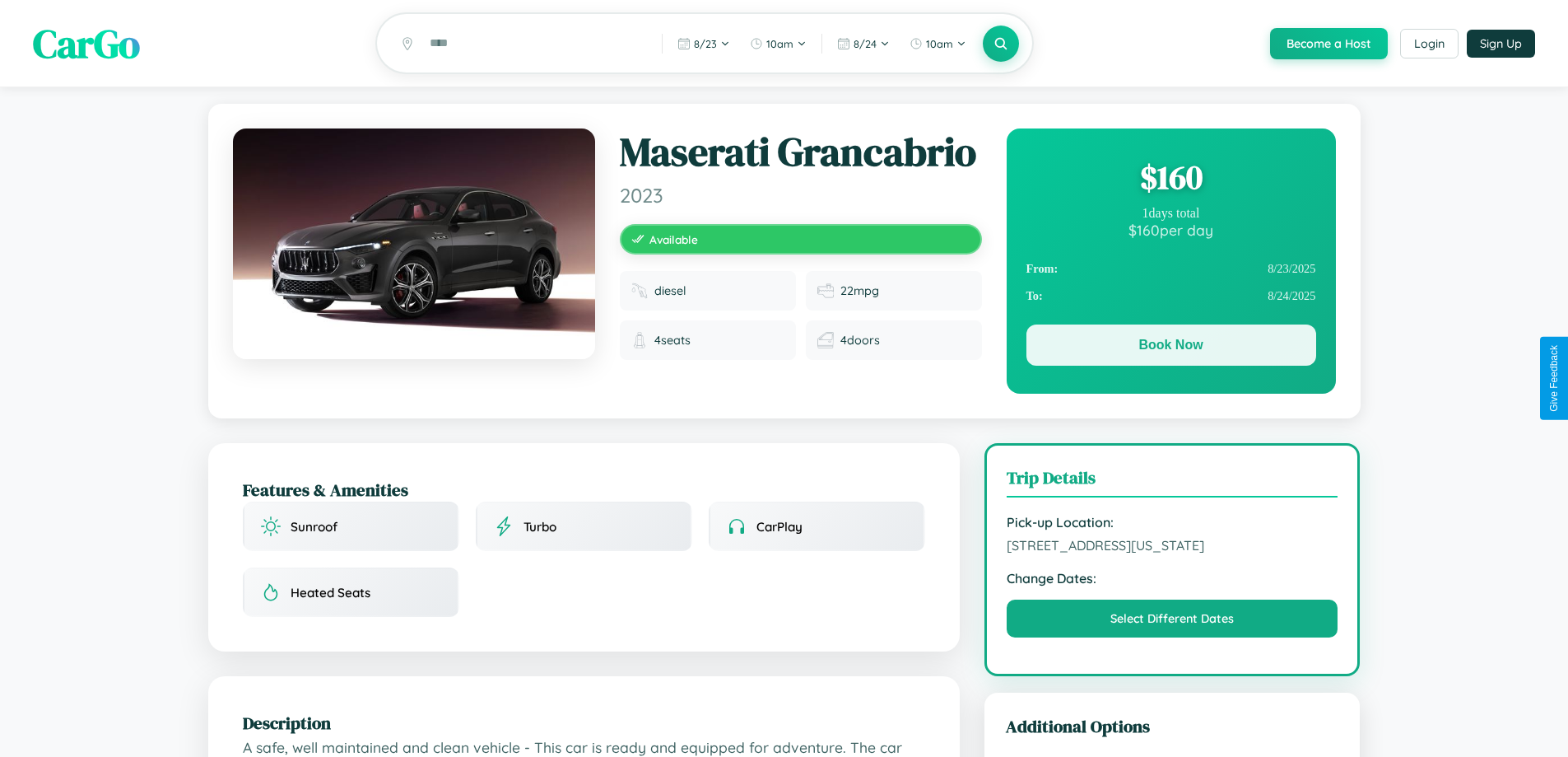
click at [1170, 347] on button "Book Now" at bounding box center [1171, 345] width 290 height 41
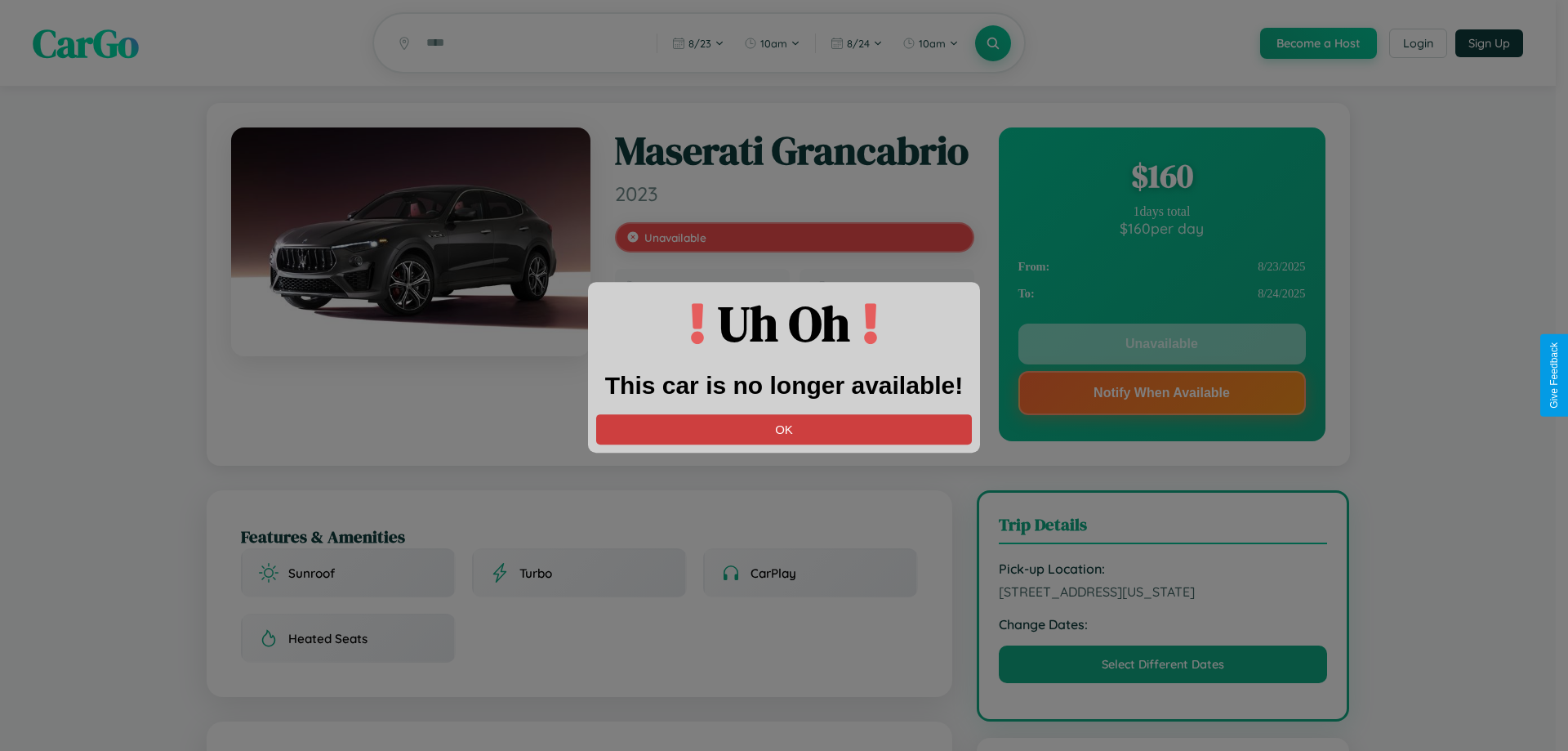
click at [784, 428] on button "OK" at bounding box center [784, 428] width 375 height 30
